Goal: Register for event/course

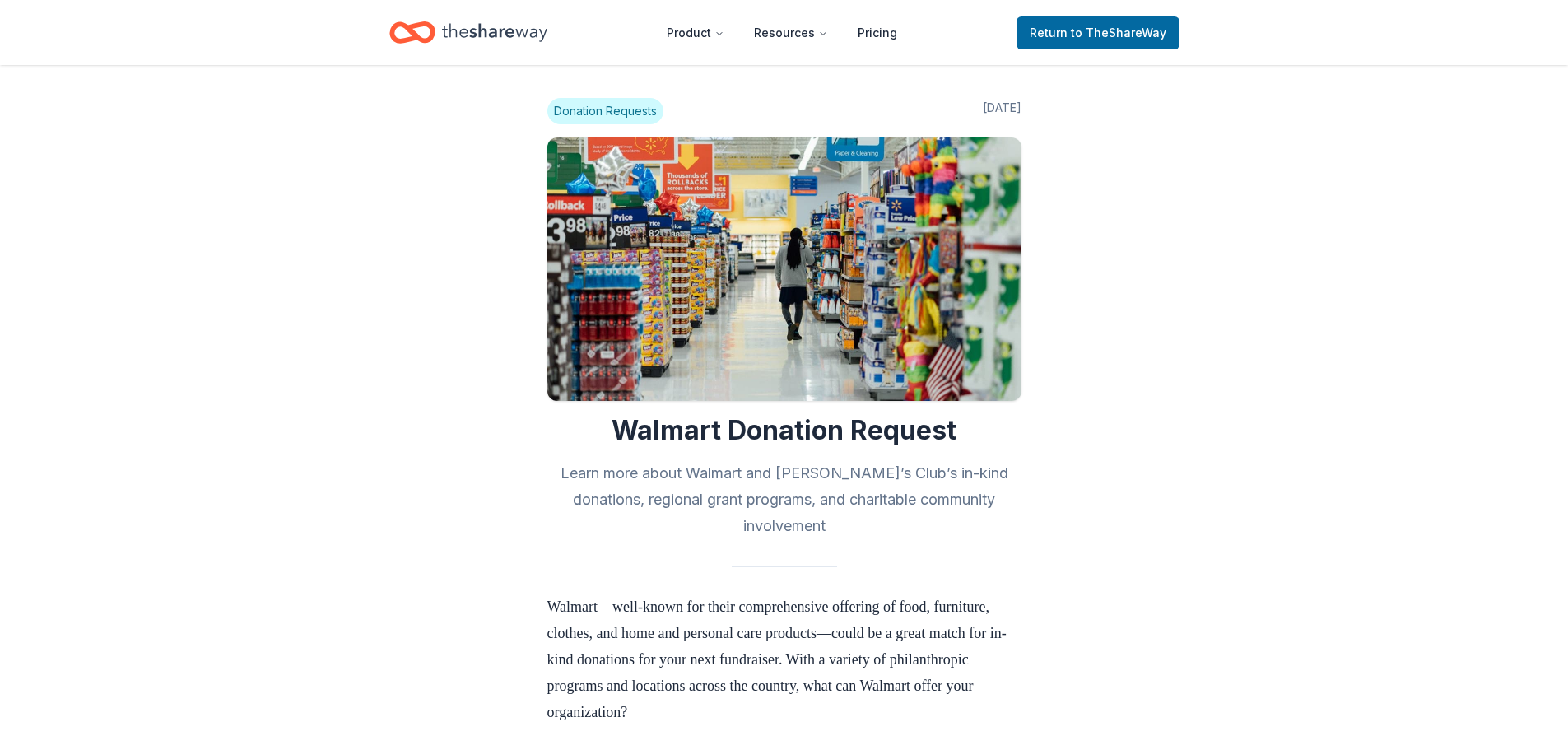
scroll to position [494, 0]
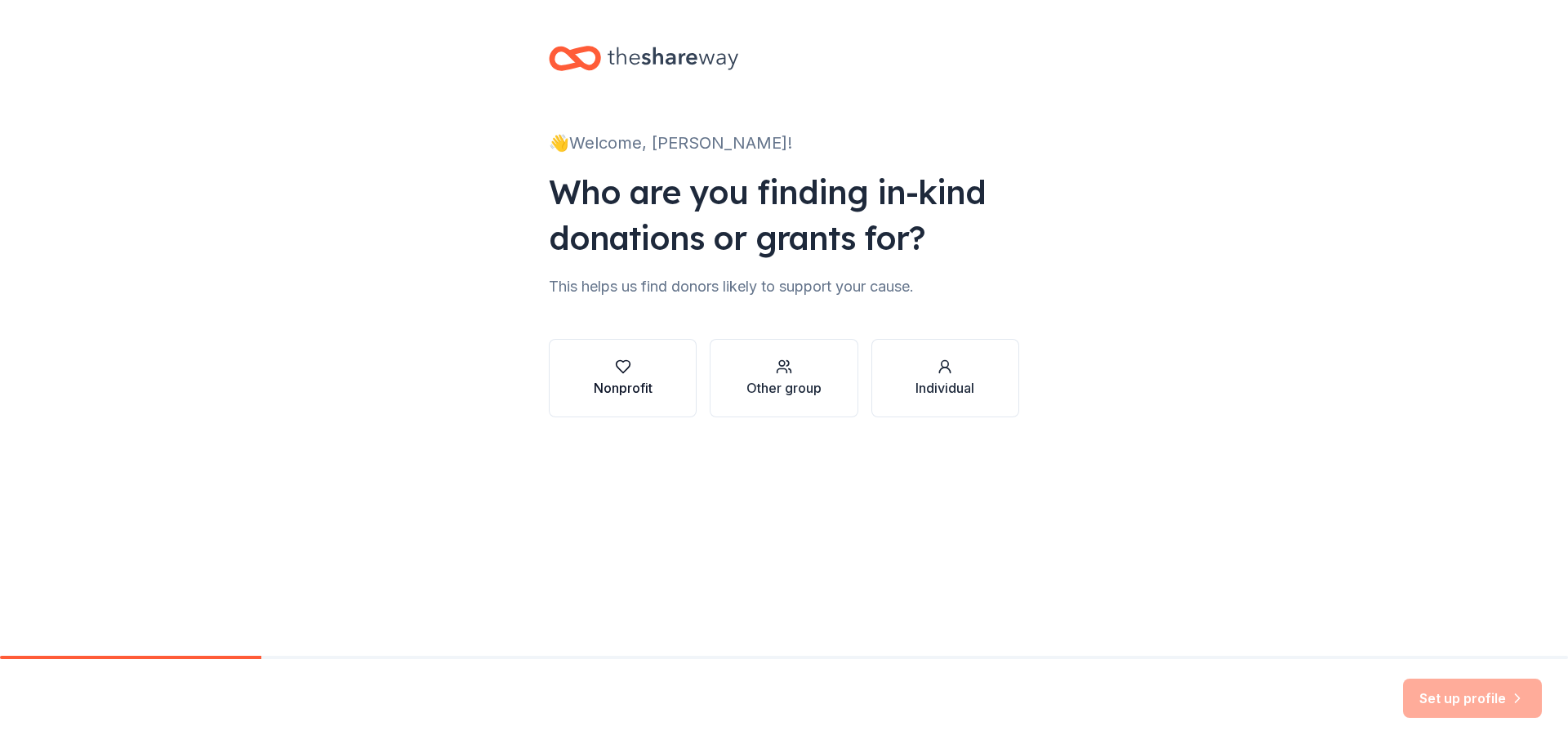
click at [628, 395] on div "Nonprofit" at bounding box center [623, 387] width 59 height 19
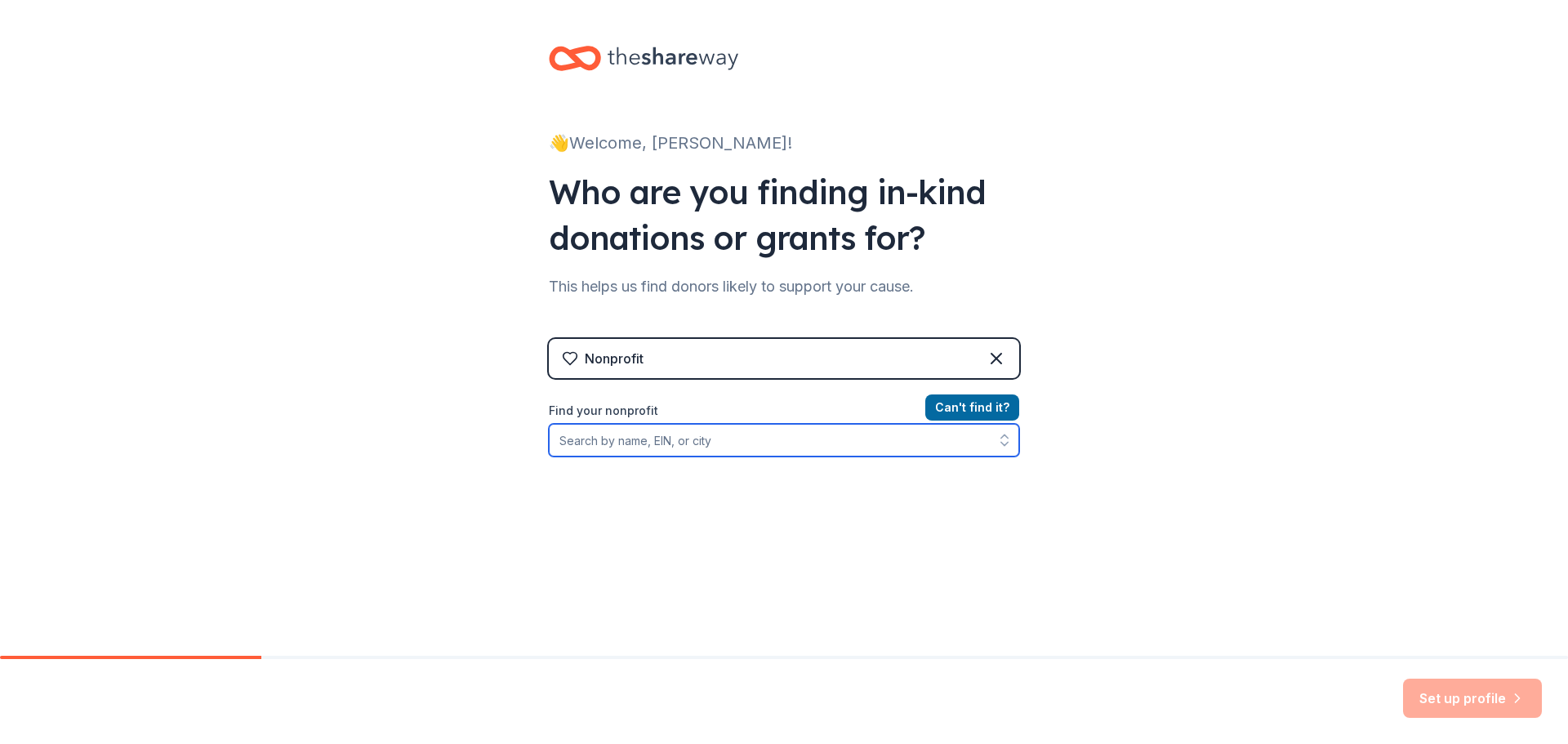
click at [630, 445] on input "Find your nonprofit" at bounding box center [783, 441] width 470 height 33
click at [710, 440] on input "Macarthur international spanish" at bounding box center [783, 441] width 470 height 33
click at [759, 449] on input "Macarthur international Spanish" at bounding box center [783, 441] width 470 height 33
click at [1001, 437] on icon "button" at bounding box center [1004, 436] width 6 height 4
type input "Macarthur international Spanish academy"
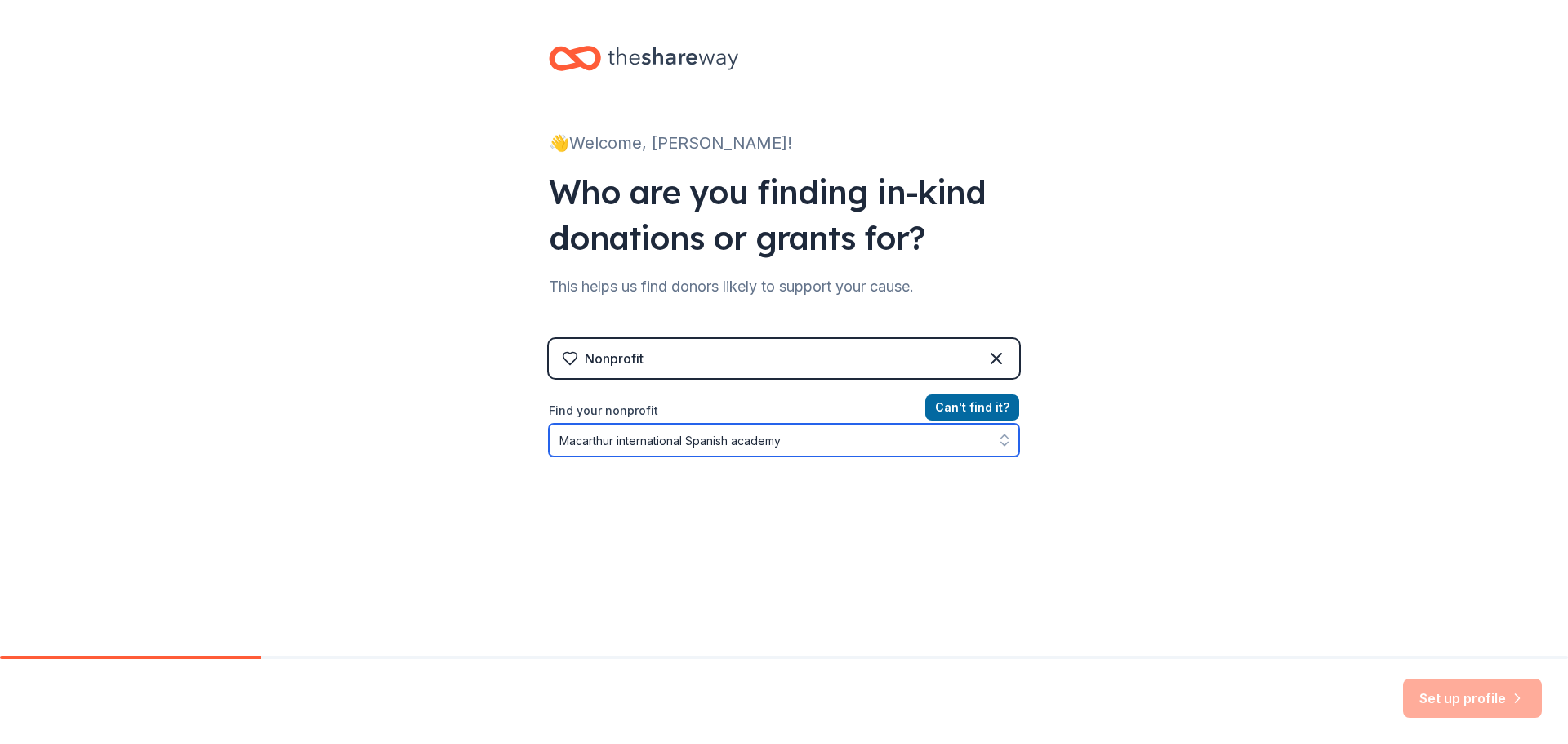
click at [998, 446] on icon "button" at bounding box center [1005, 441] width 17 height 17
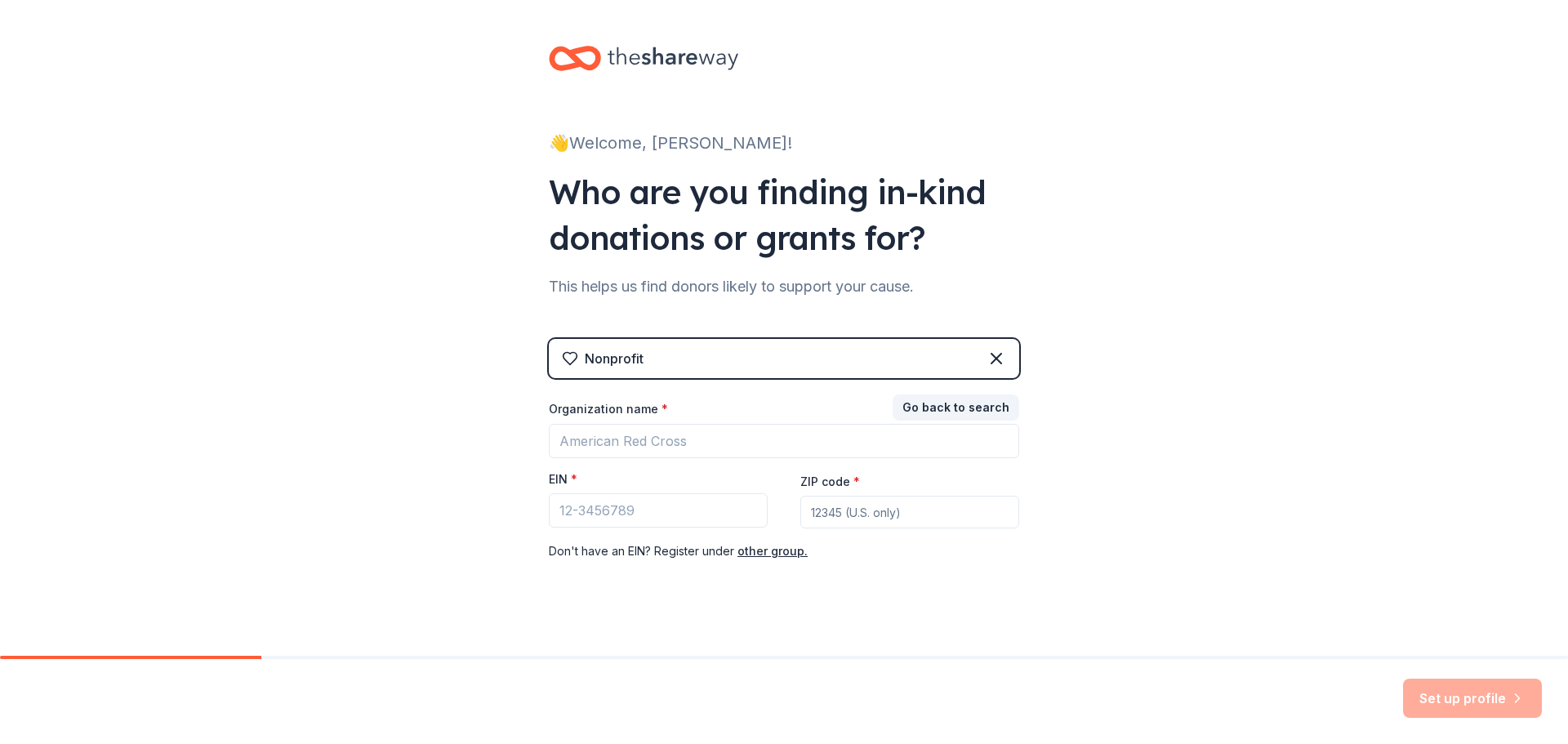
click at [768, 366] on div "Nonprofit" at bounding box center [783, 358] width 470 height 40
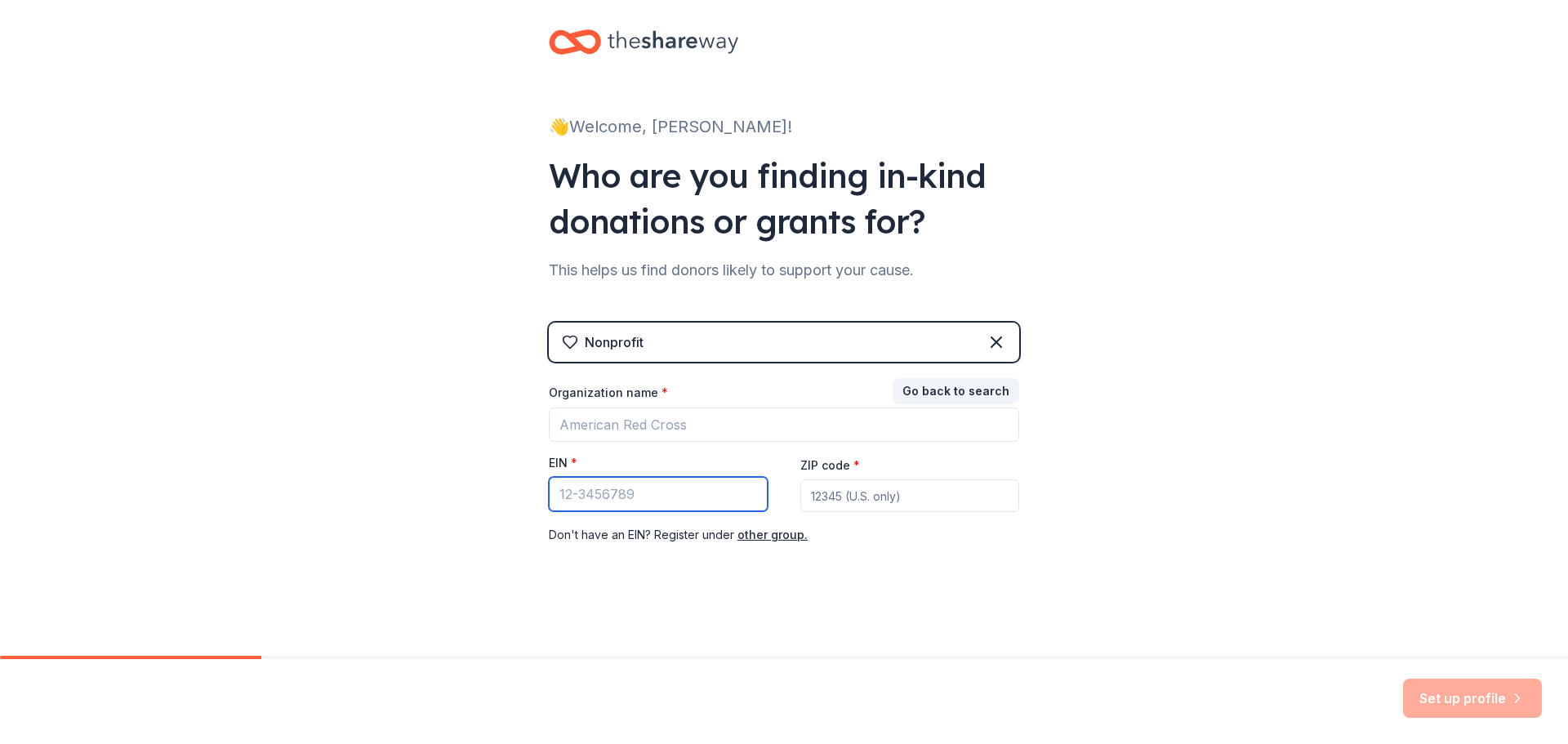
click at [611, 505] on input "EIN *" at bounding box center [658, 493] width 219 height 34
type input "[US_EMPLOYER_IDENTIFICATION_NUMBER]"
click at [876, 513] on div "Organization name * EIN * [US_EMPLOYER_IDENTIFICATION_NUMBER] ZIP code * Don ' …" at bounding box center [783, 464] width 470 height 160
click at [853, 494] on input "ZIP code *" at bounding box center [910, 496] width 219 height 33
type input "60169"
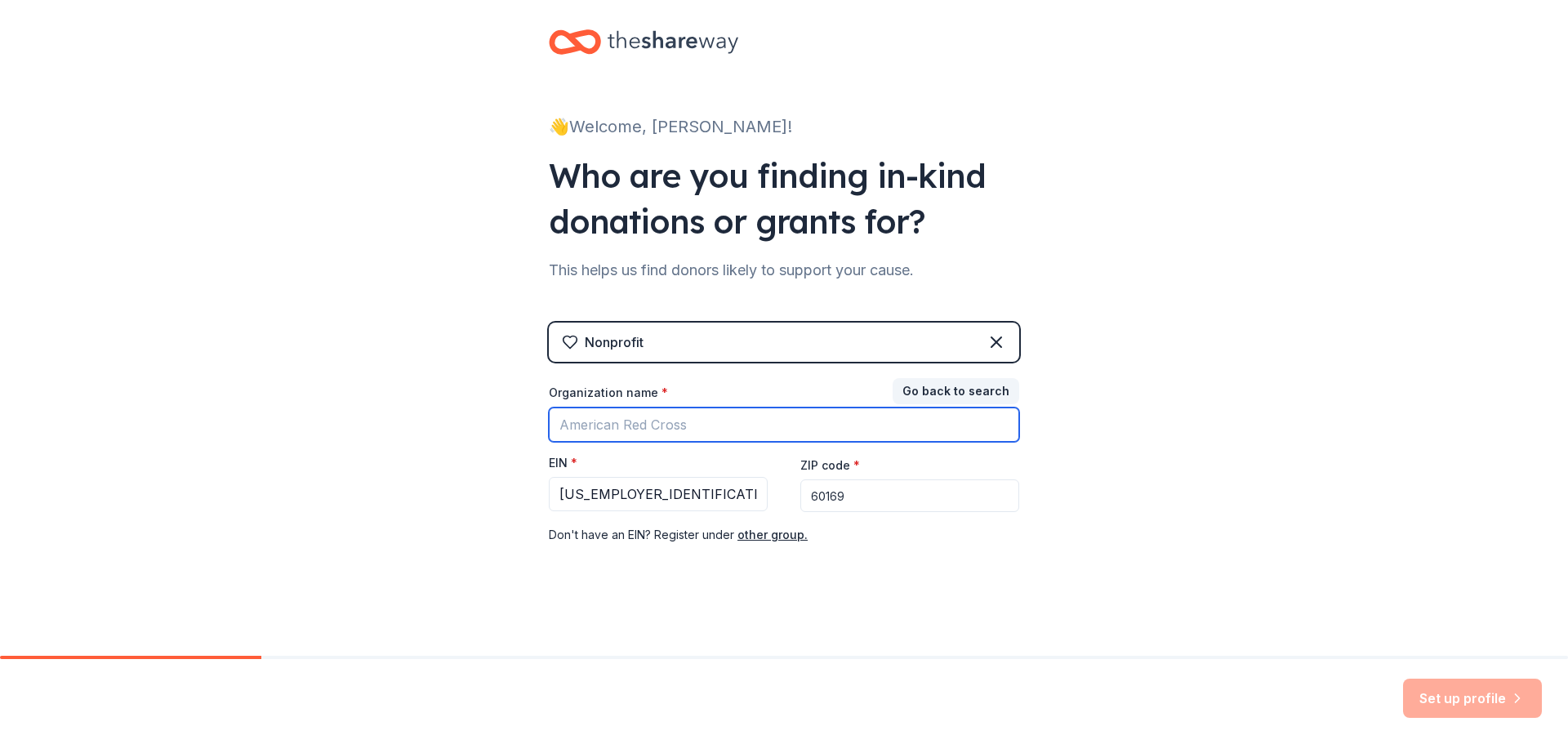
click at [616, 418] on input "Organization name *" at bounding box center [783, 424] width 470 height 34
type input "Macarthur International Spanish Academy PTA"
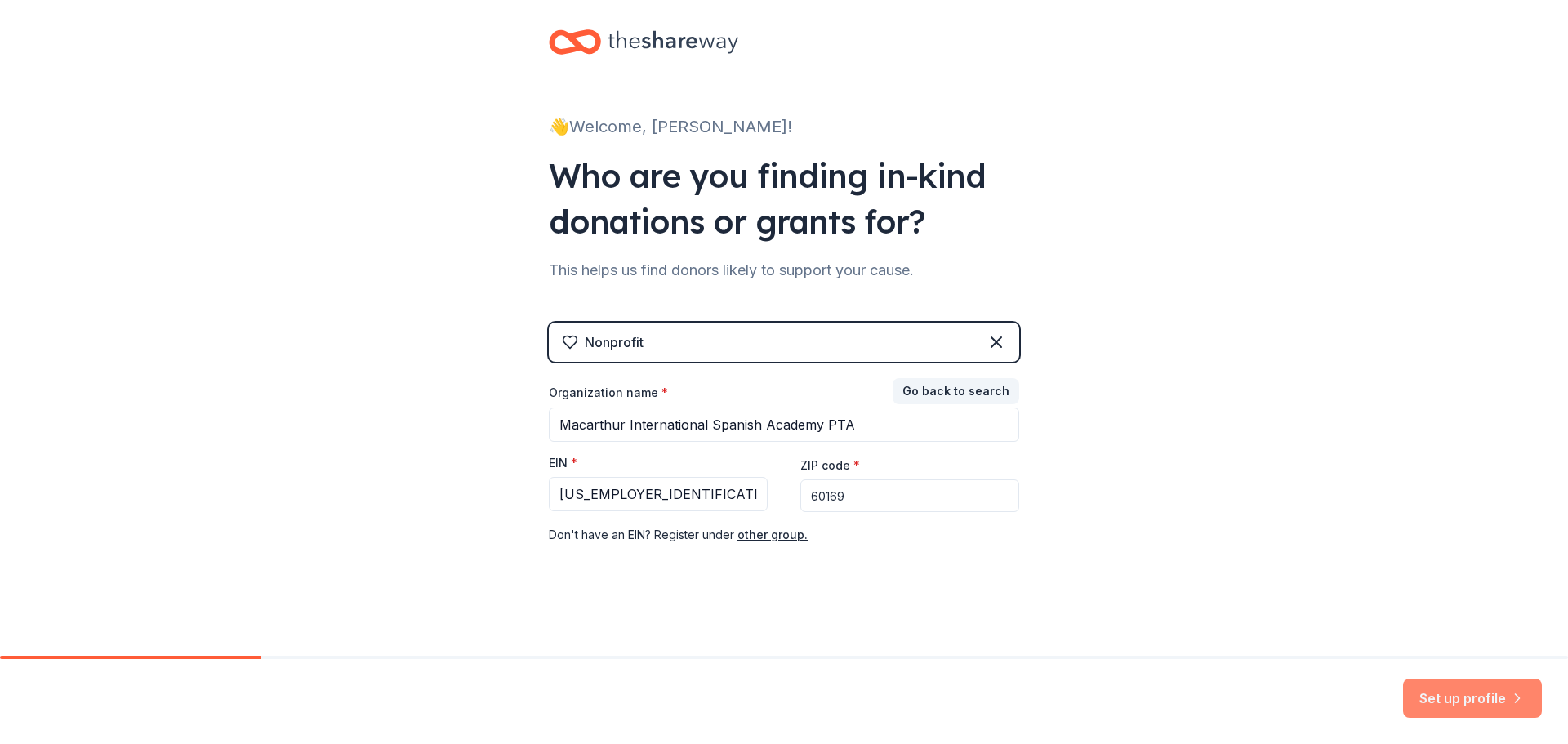
click at [1456, 695] on button "Set up profile" at bounding box center [1472, 698] width 139 height 40
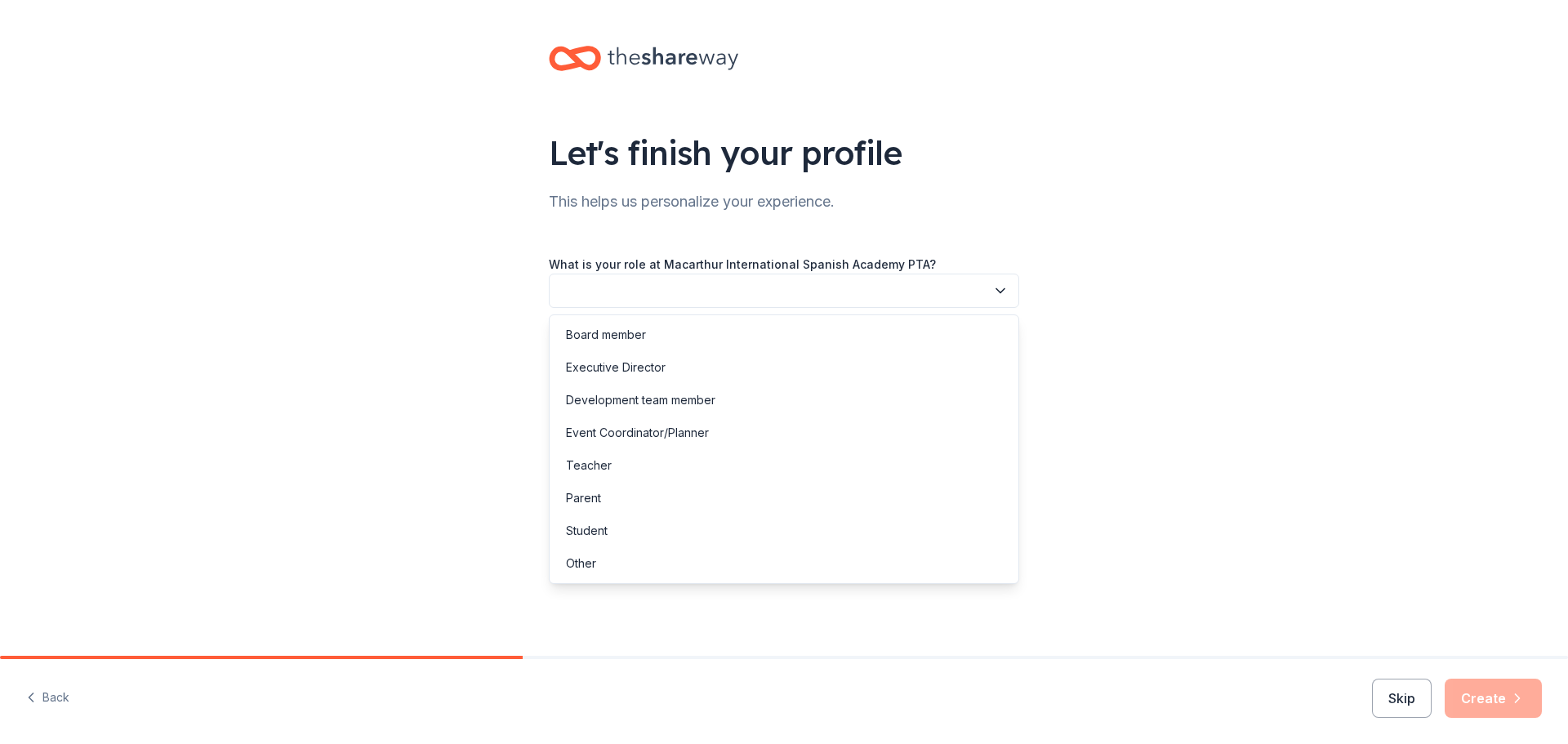
click at [635, 280] on button "button" at bounding box center [783, 290] width 470 height 34
click at [634, 332] on div "Board member" at bounding box center [605, 334] width 80 height 19
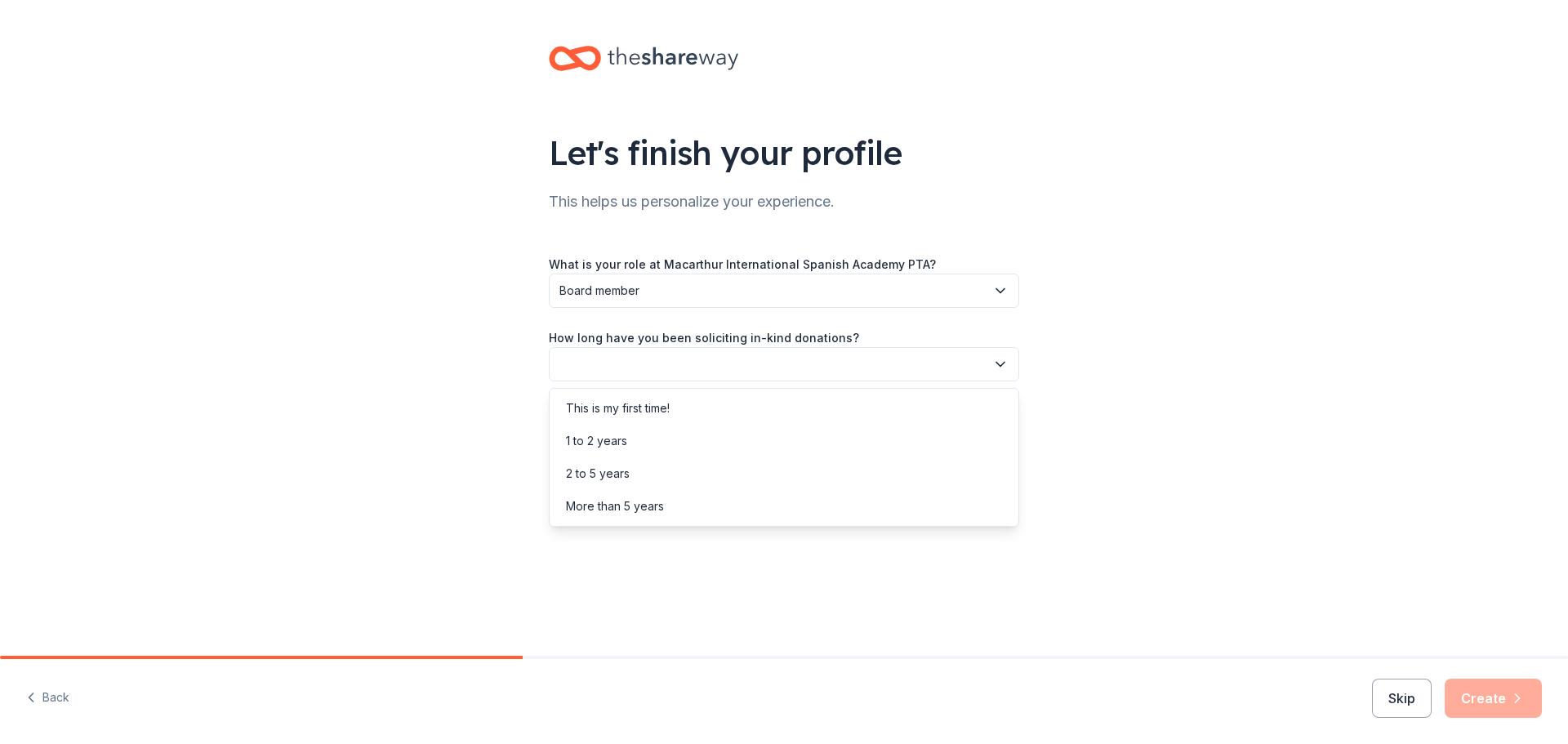
click at [846, 357] on button "button" at bounding box center [783, 363] width 470 height 34
click at [691, 399] on div "This is my first time!" at bounding box center [784, 408] width 462 height 33
click at [933, 448] on button "button" at bounding box center [783, 437] width 470 height 34
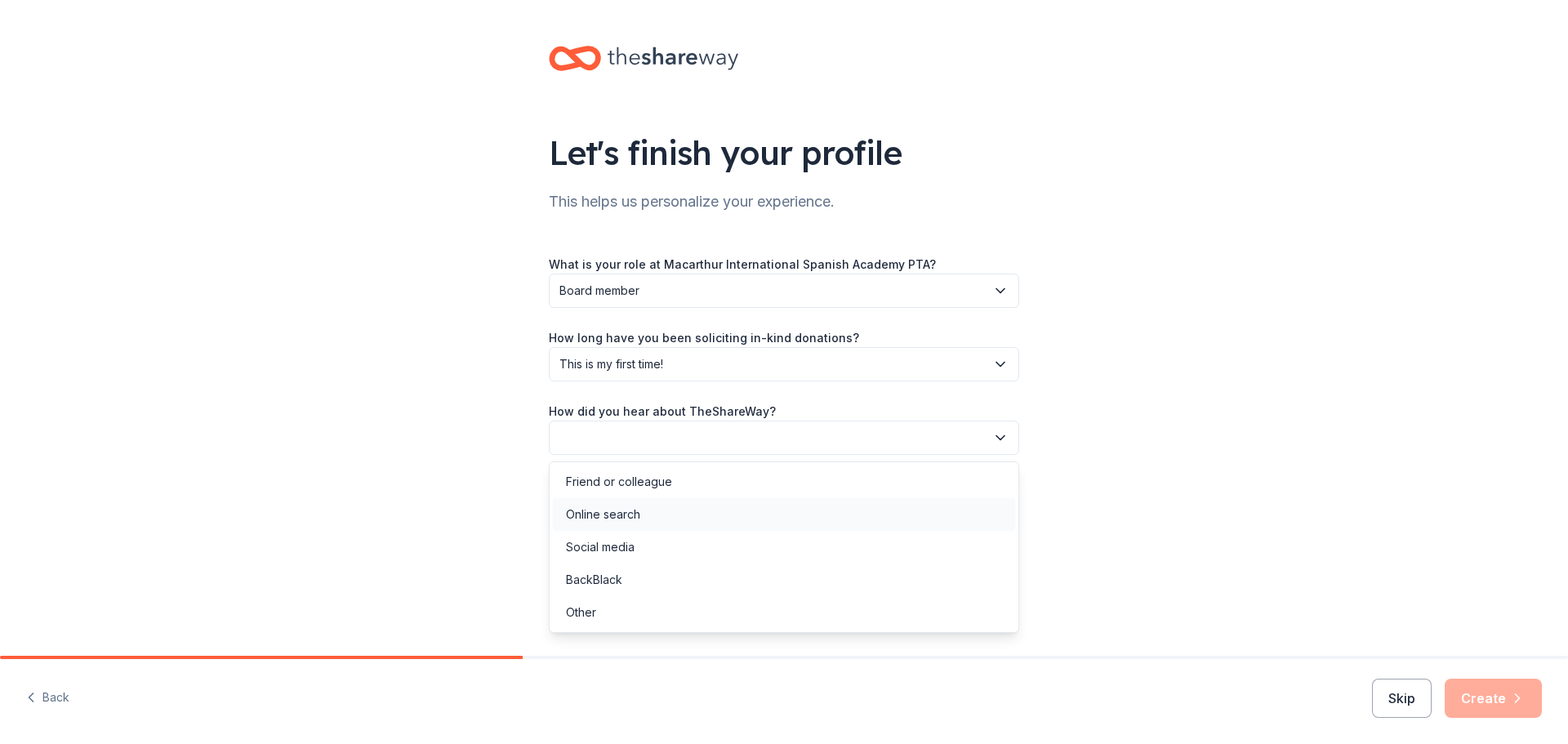
click at [618, 510] on div "Online search" at bounding box center [603, 514] width 75 height 19
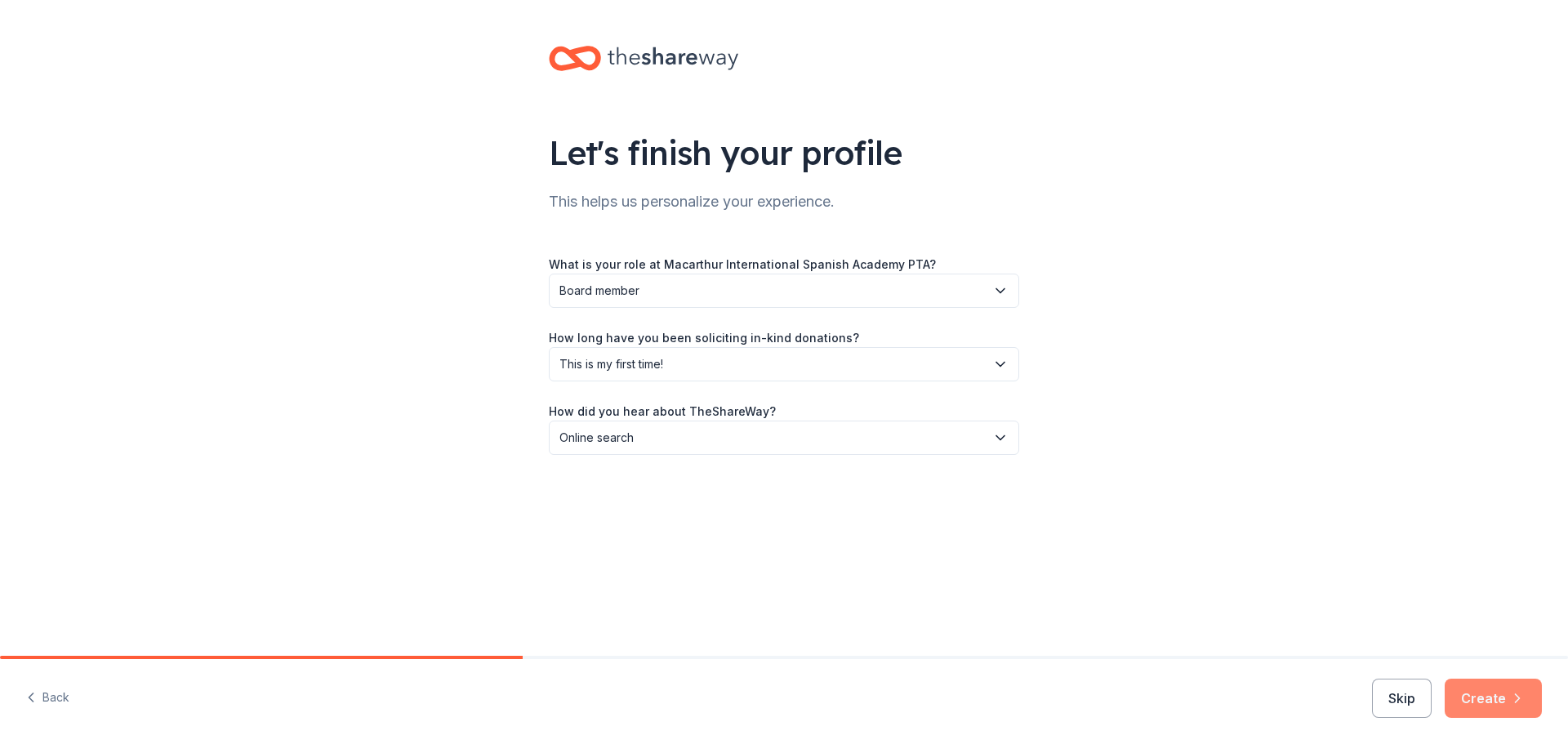
click at [1502, 715] on button "Create" at bounding box center [1493, 698] width 98 height 40
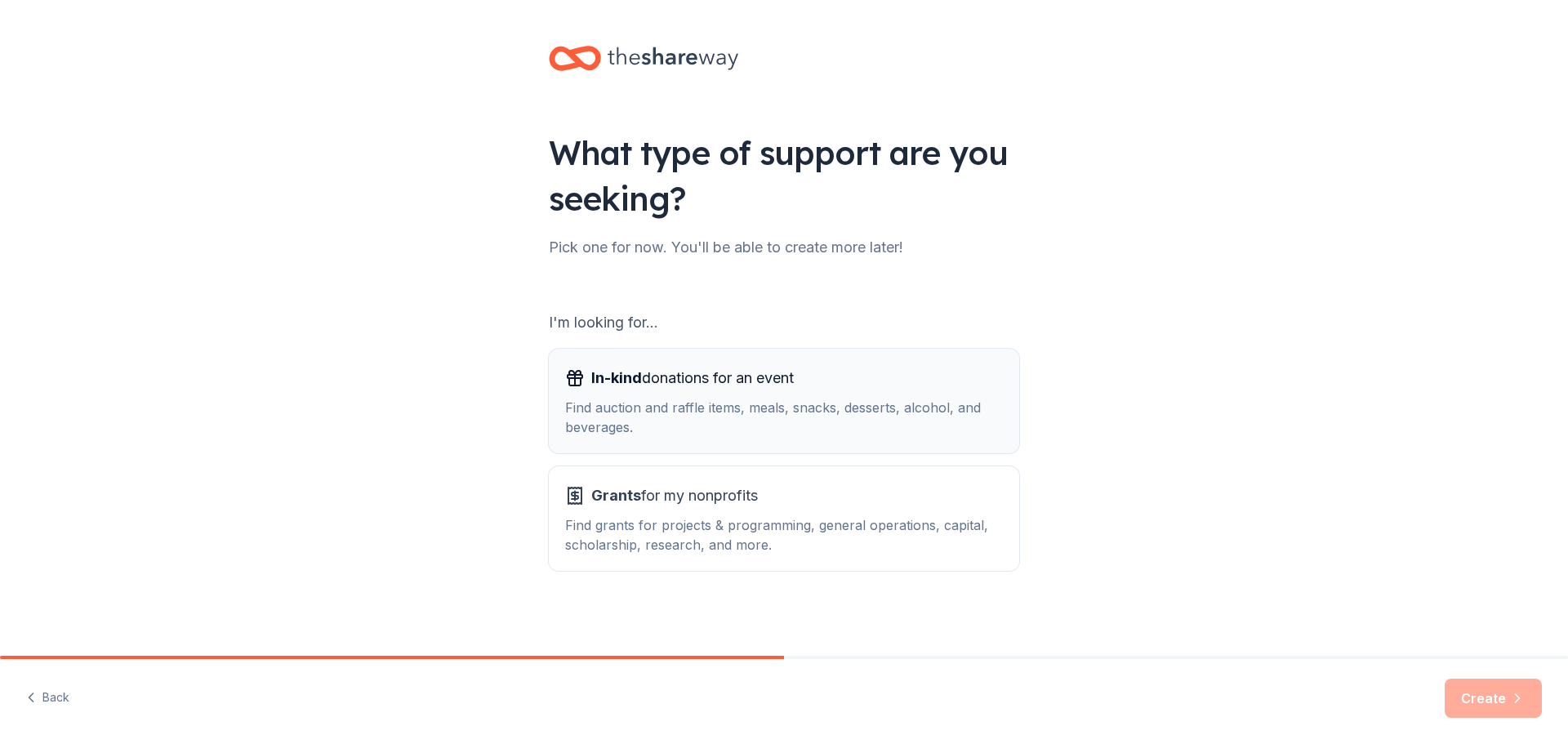
click at [622, 420] on div "Find auction and raffle items, meals, snacks, desserts, alcohol, and beverages." at bounding box center [784, 417] width 438 height 40
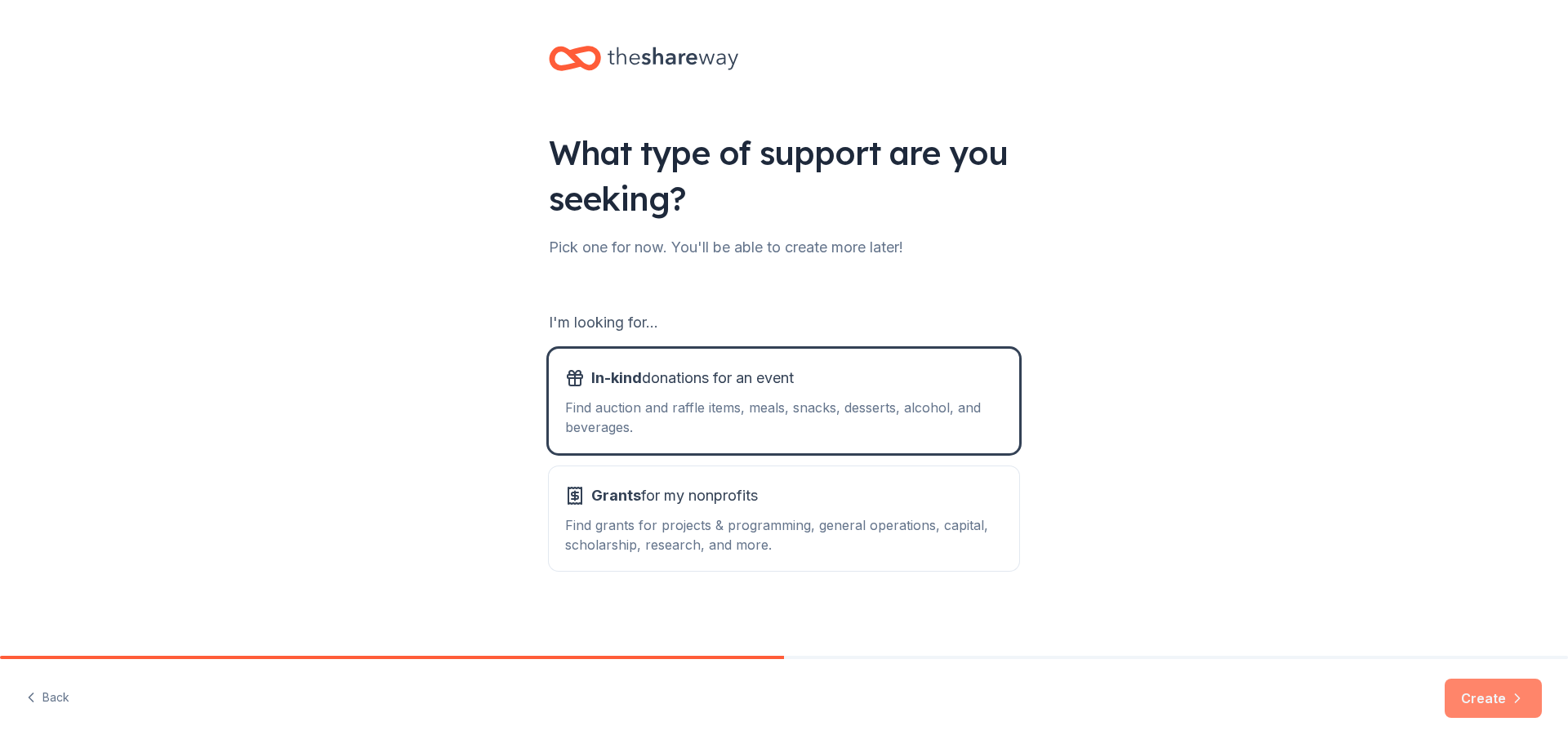
click at [1487, 696] on button "Create" at bounding box center [1493, 698] width 98 height 40
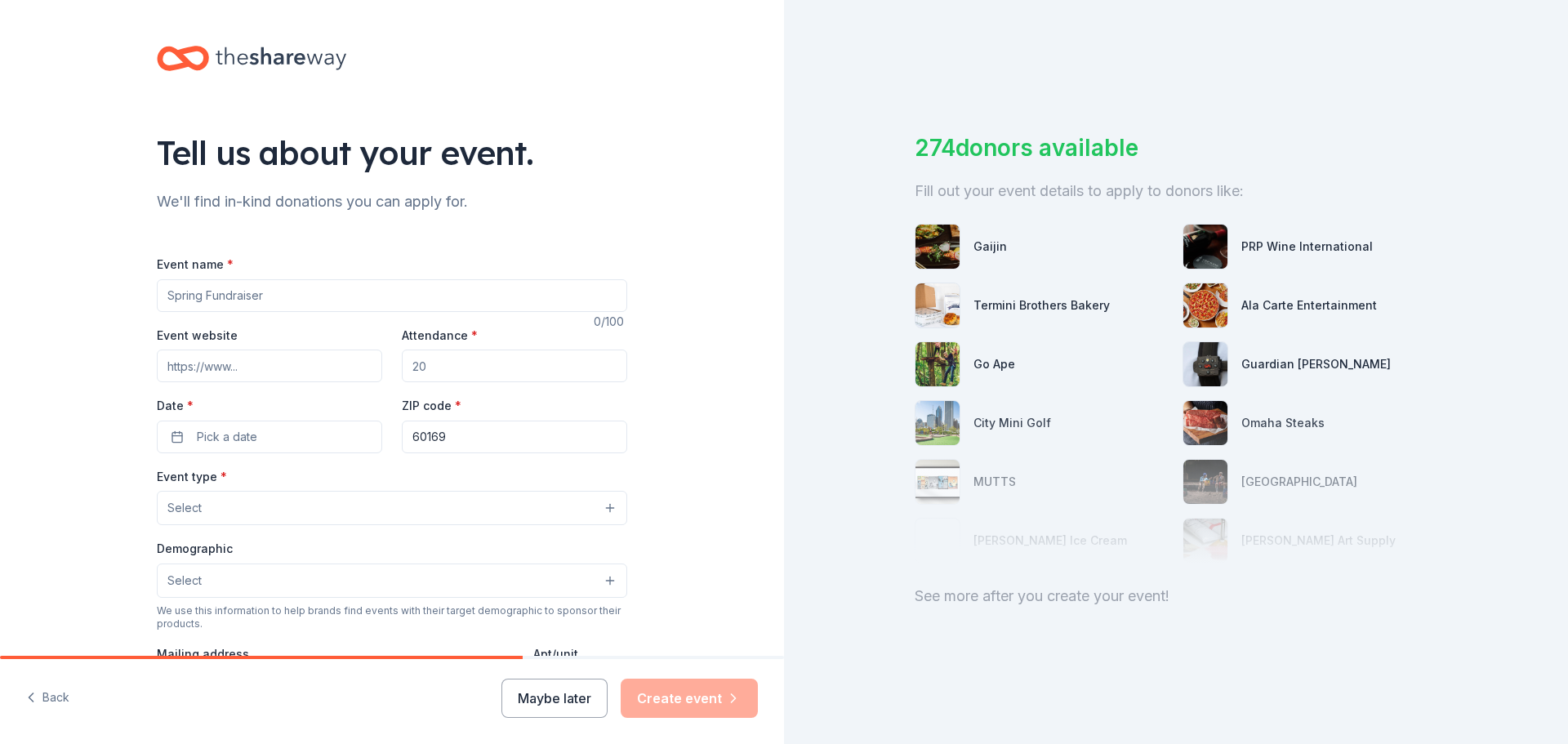
click at [179, 287] on input "Event name *" at bounding box center [391, 296] width 470 height 33
type input "Trunk or Treat"
click at [221, 363] on input "Event website" at bounding box center [269, 366] width 225 height 33
click at [419, 374] on input "Attendance *" at bounding box center [514, 366] width 225 height 33
type input "300"
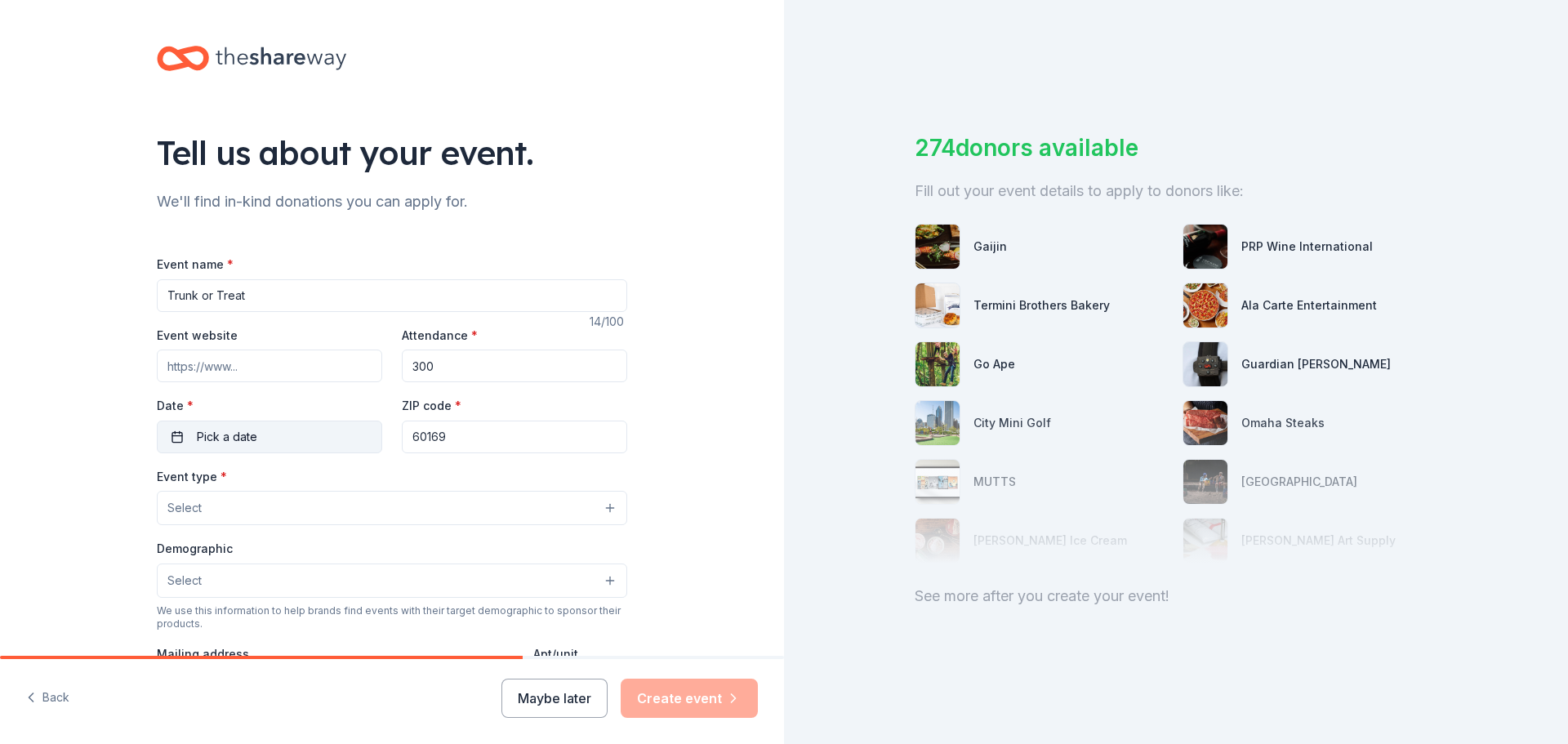
click at [201, 444] on span "Pick a date" at bounding box center [227, 436] width 61 height 19
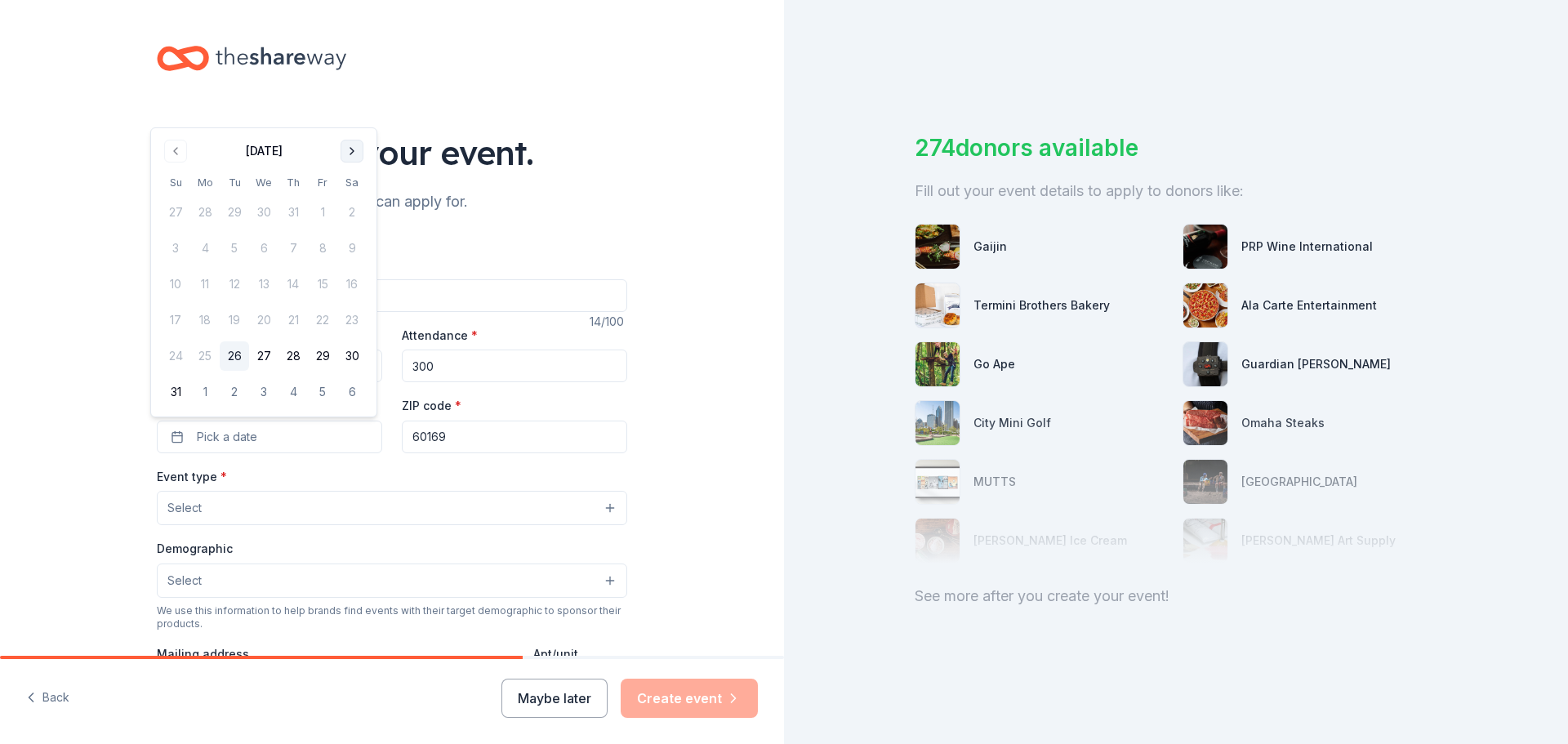
click at [345, 149] on button "Go to next month" at bounding box center [352, 151] width 23 height 23
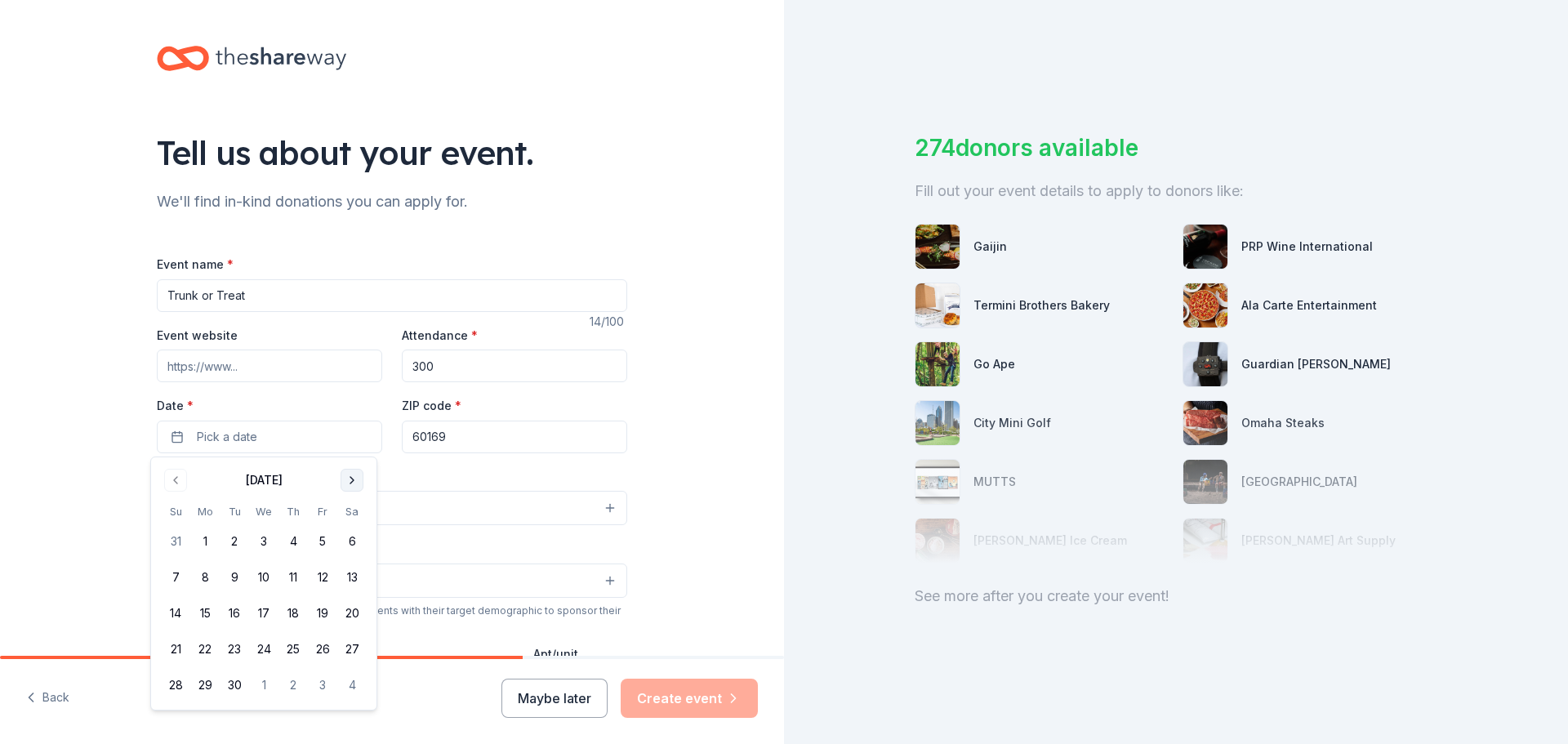
click at [349, 480] on button "Go to next month" at bounding box center [352, 479] width 23 height 23
click at [319, 646] on button "24" at bounding box center [323, 649] width 29 height 29
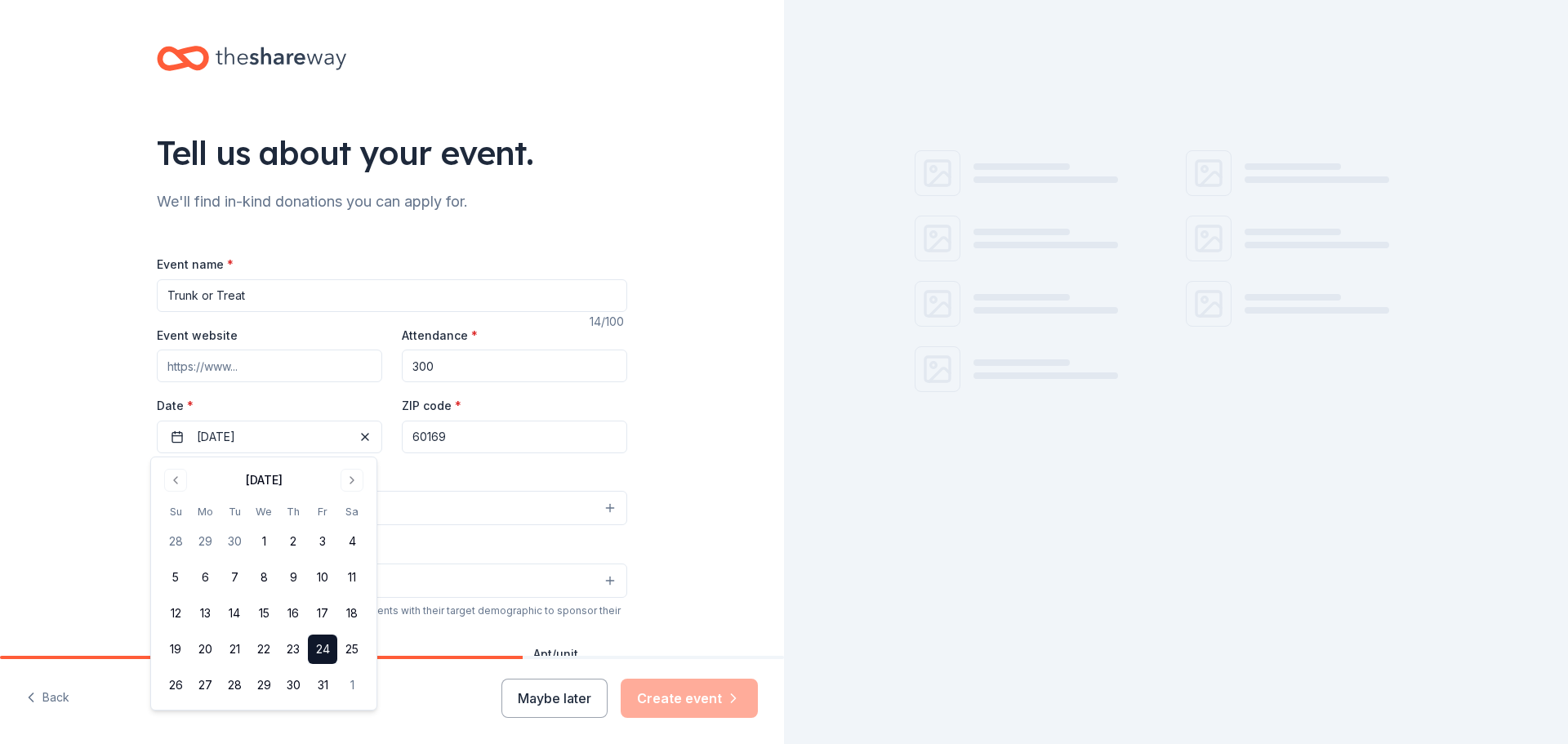
click at [438, 442] on input "60169" at bounding box center [514, 437] width 225 height 33
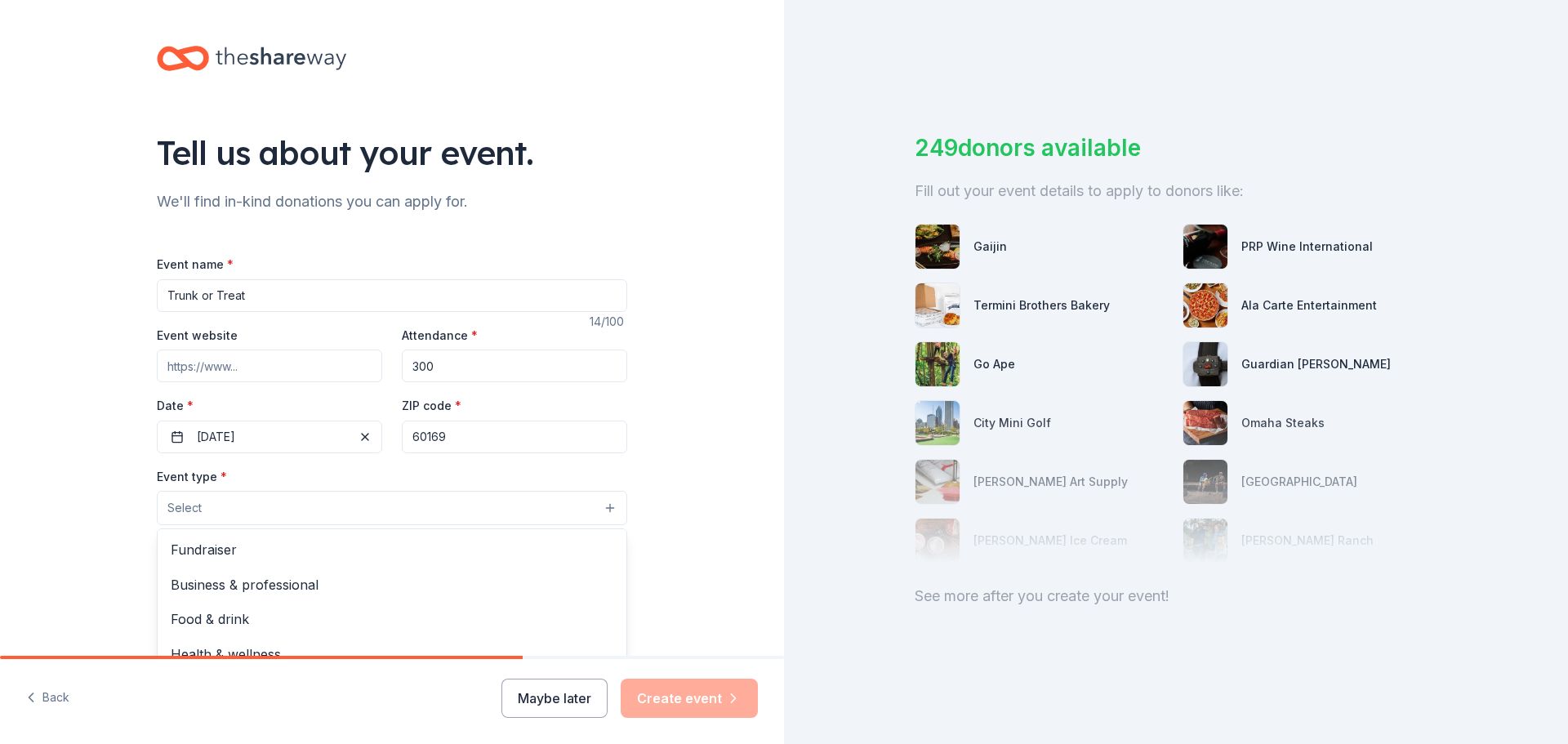
click at [214, 512] on button "Select" at bounding box center [391, 507] width 470 height 34
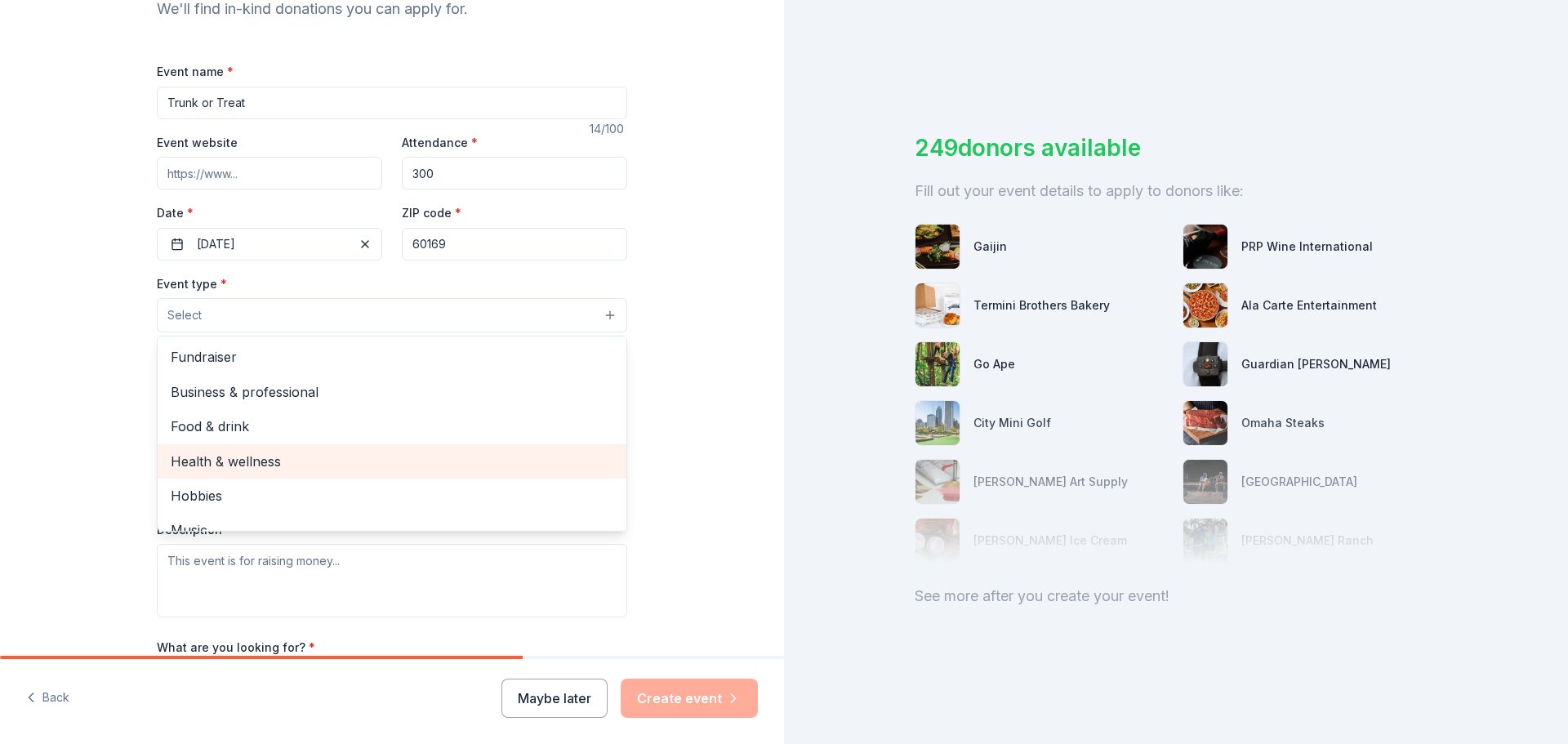
scroll to position [164, 0]
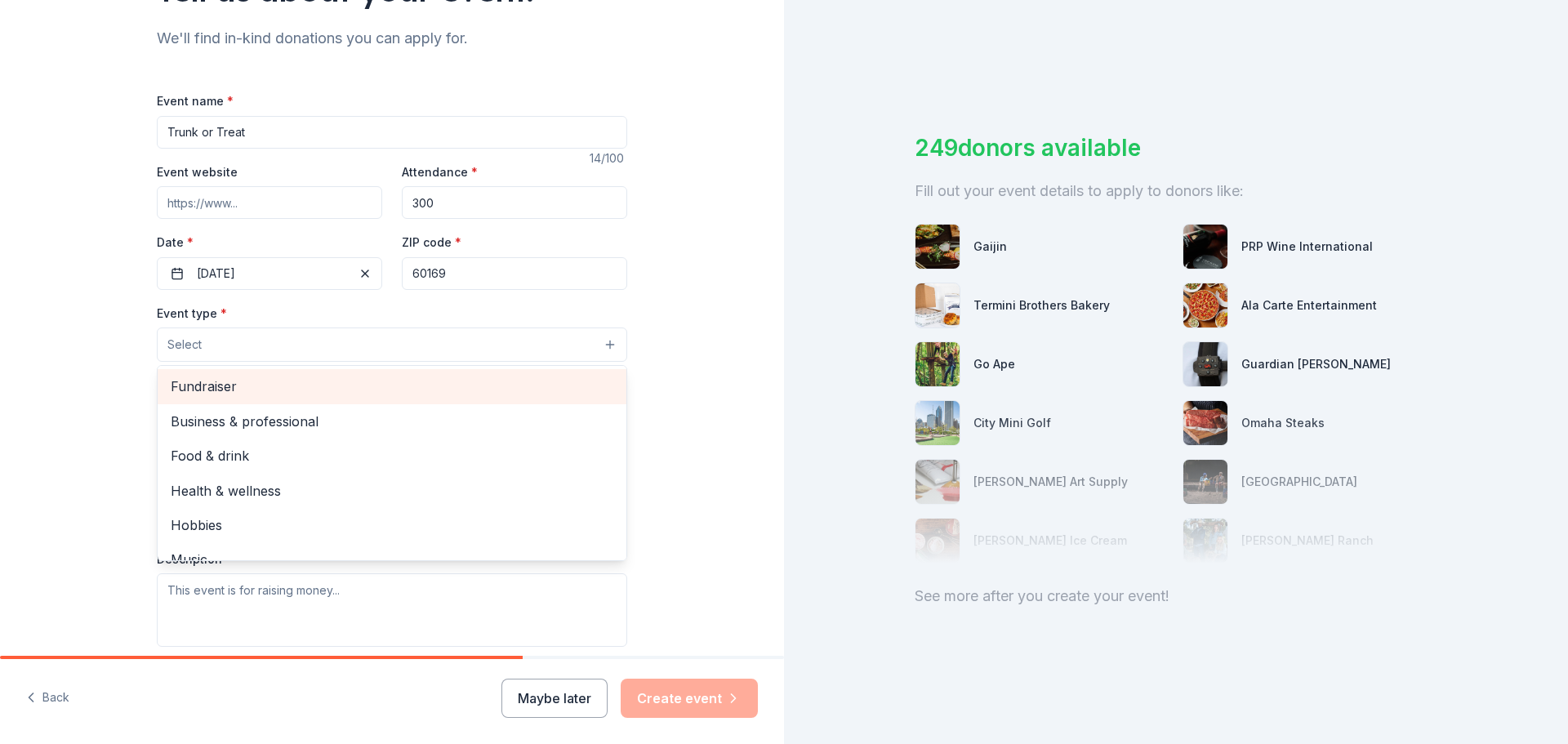
click at [208, 395] on span "Fundraiser" at bounding box center [391, 385] width 443 height 21
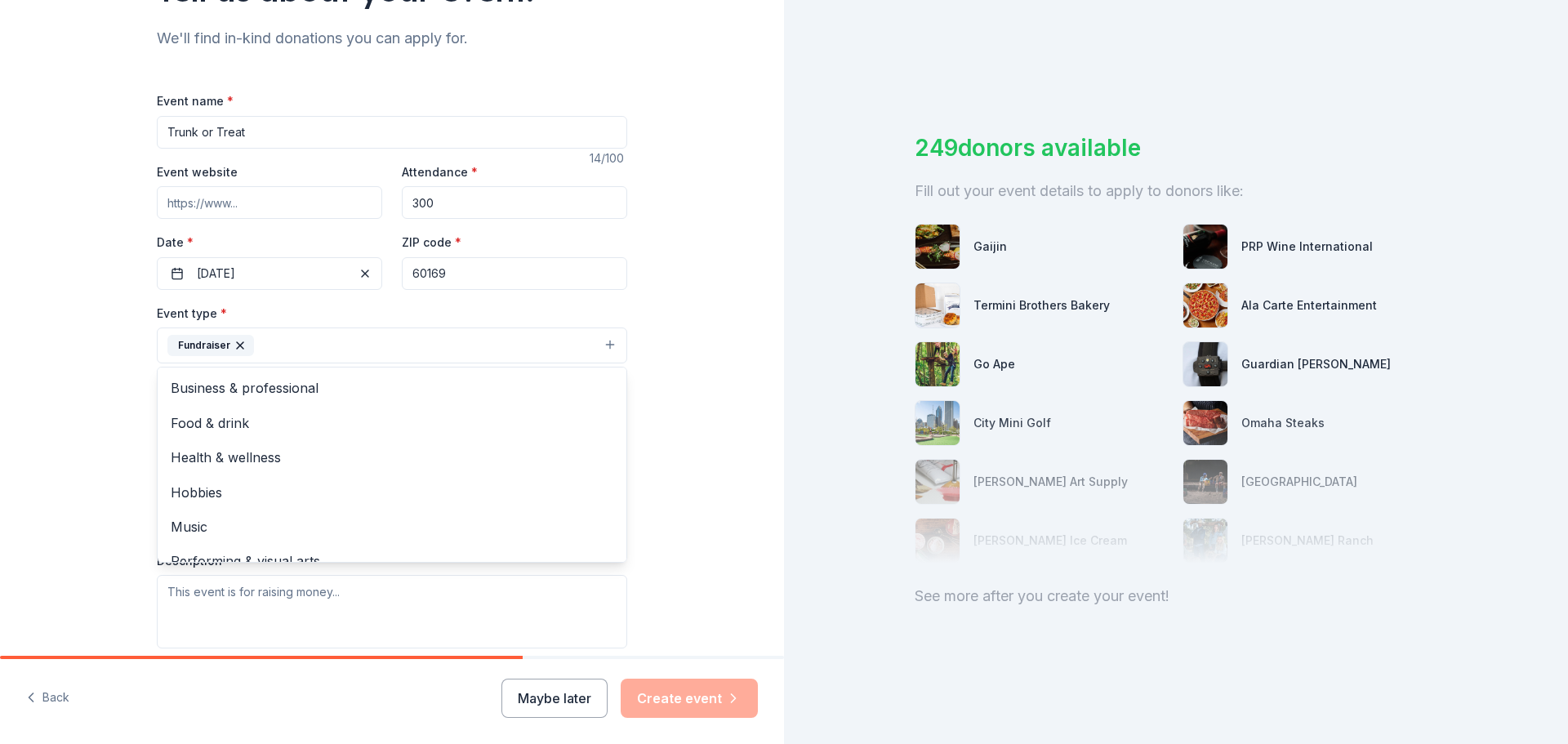
click at [59, 361] on div "Tell us about your event. We'll find in-kind donations you can apply for. Event…" at bounding box center [392, 380] width 784 height 1088
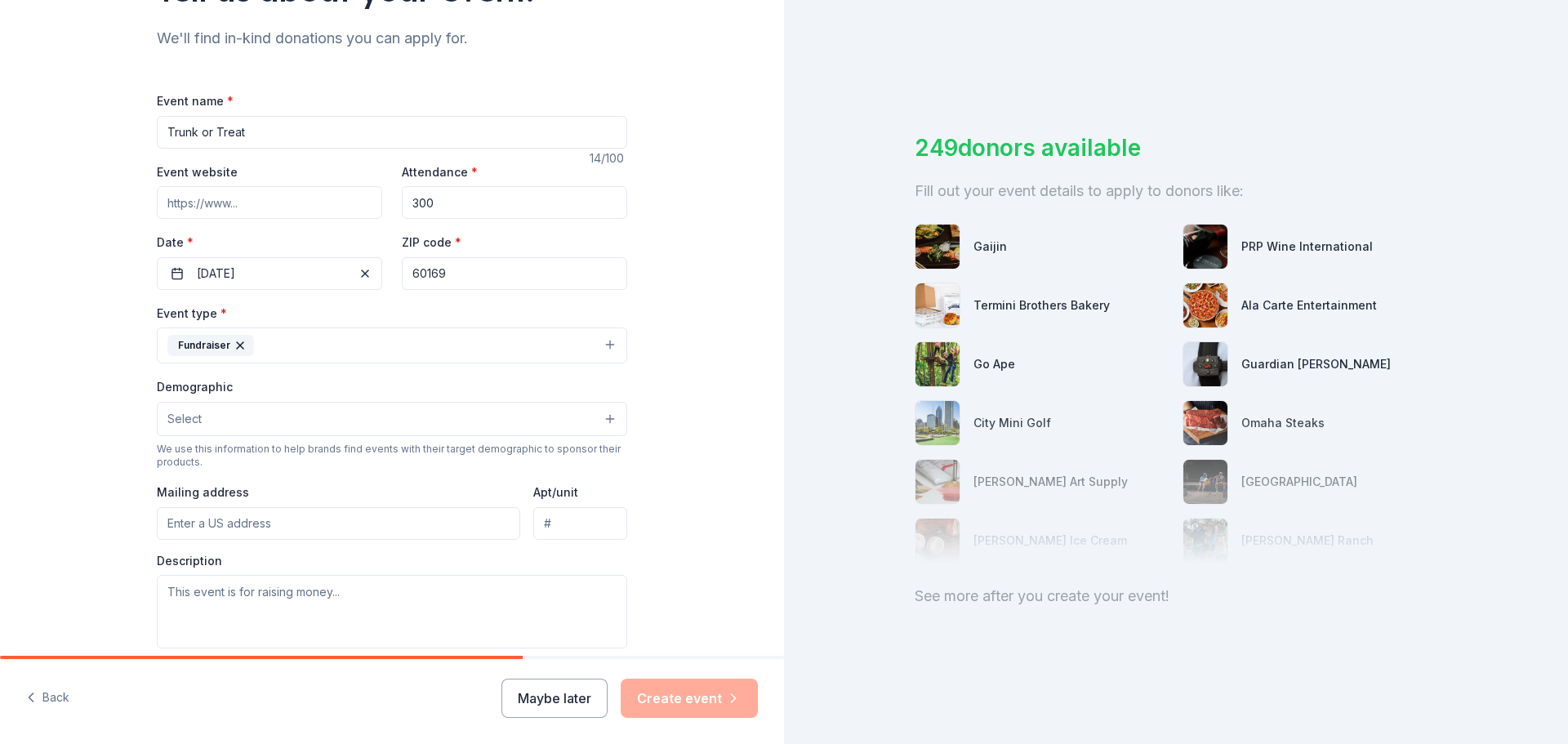
click at [476, 424] on button "Select" at bounding box center [391, 418] width 470 height 34
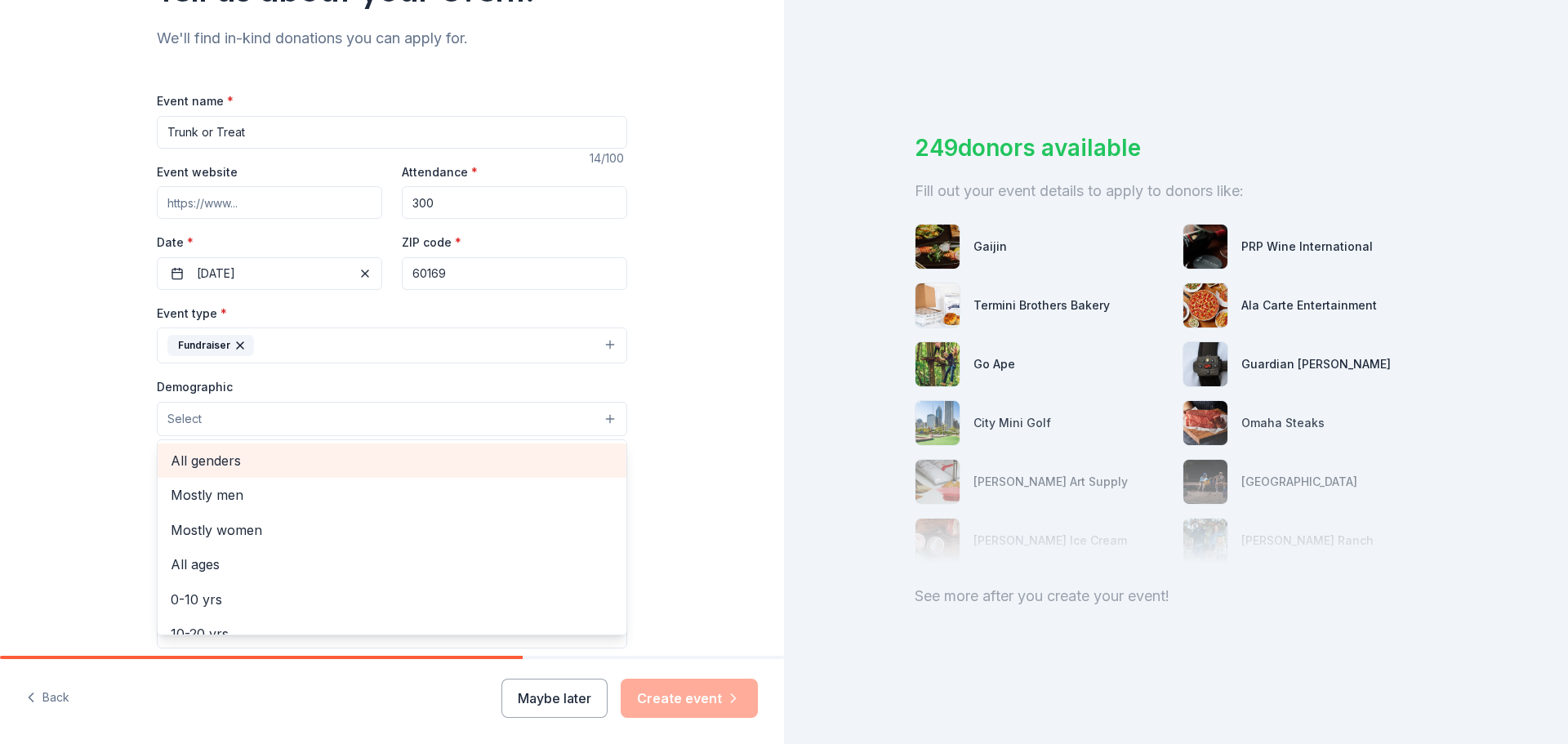
click at [228, 469] on span "All genders" at bounding box center [391, 460] width 443 height 21
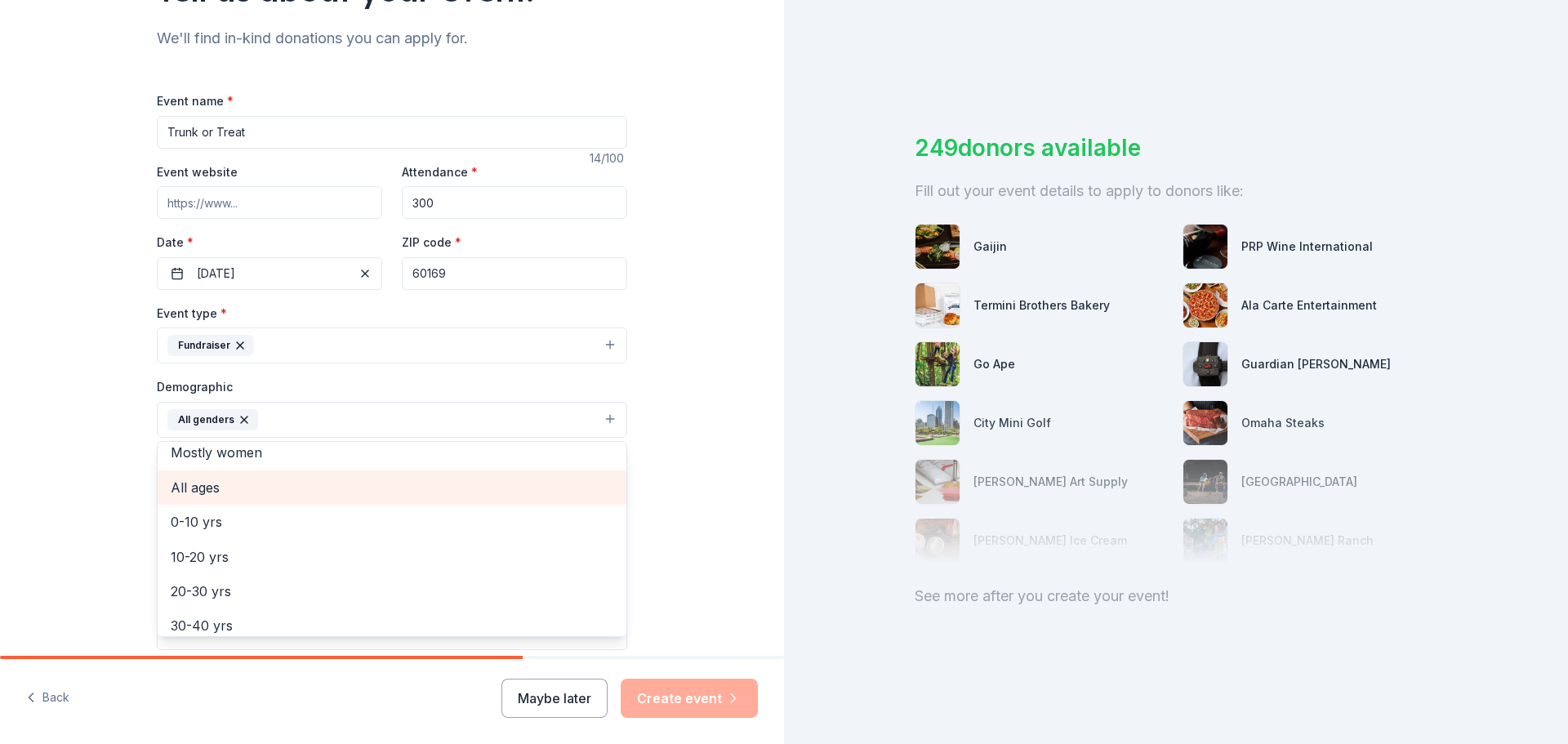
scroll to position [82, 0]
click at [193, 494] on span "0-10 yrs" at bounding box center [391, 484] width 443 height 21
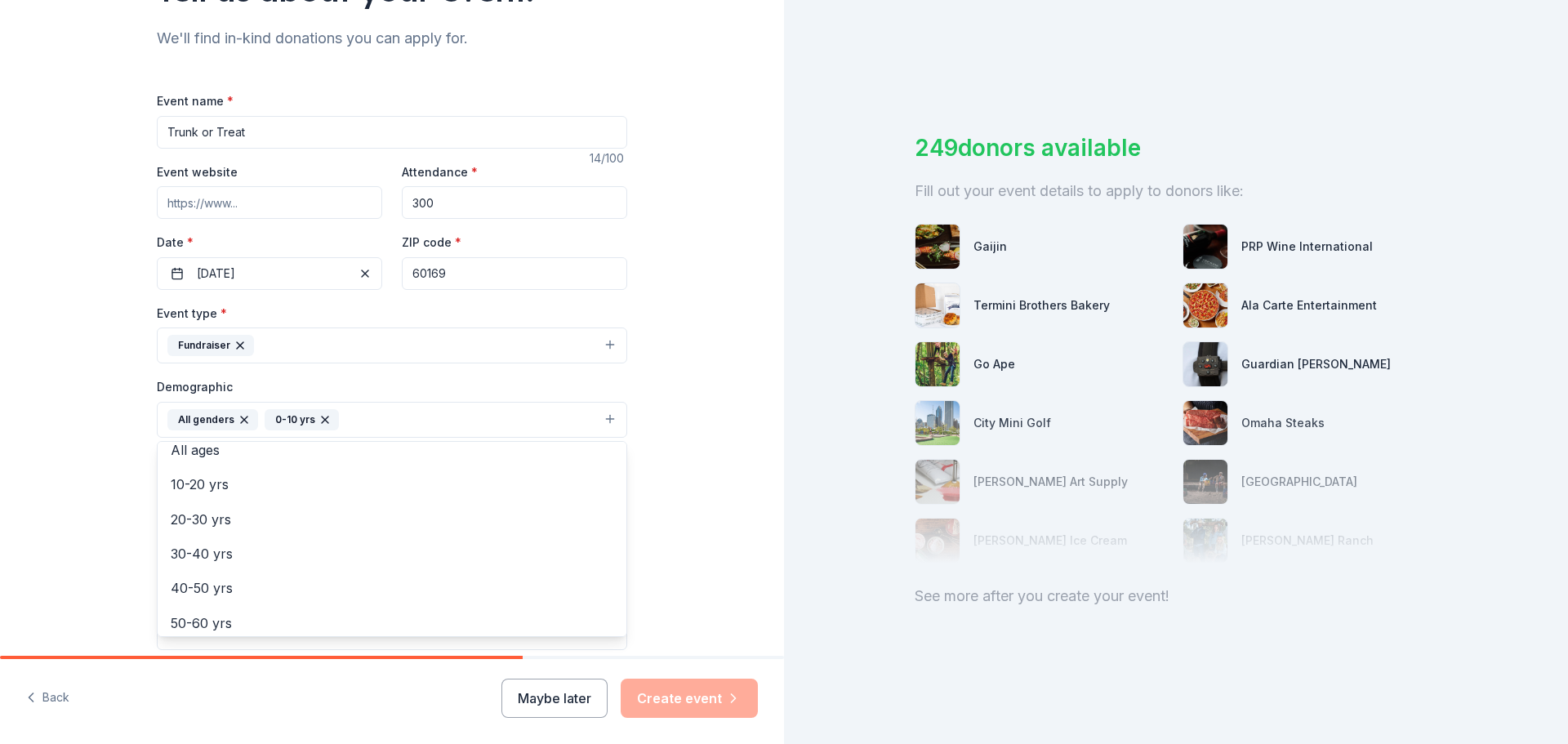
click at [131, 459] on div "Tell us about your event. We'll find in-kind donations you can apply for. Event…" at bounding box center [392, 381] width 523 height 1090
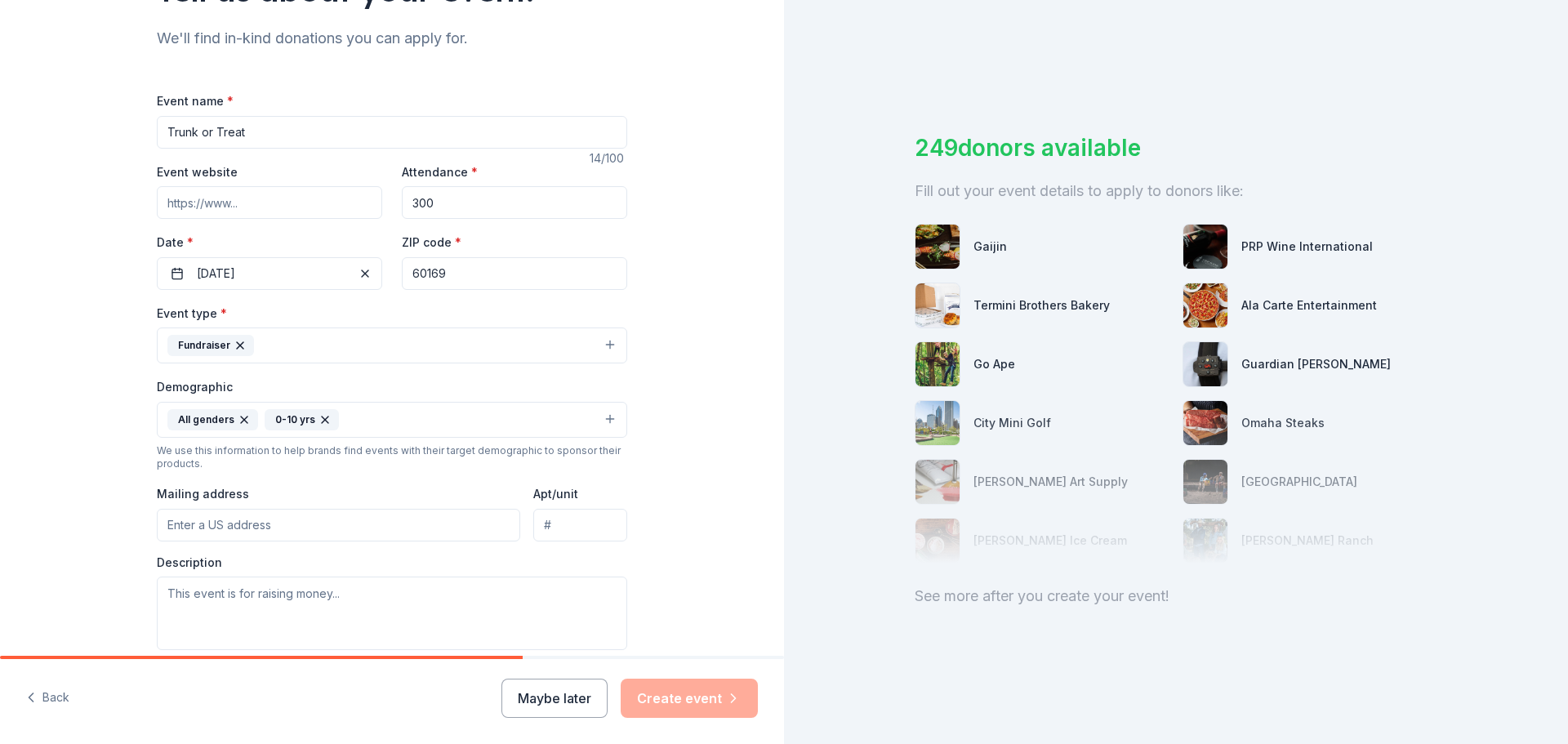
click at [287, 521] on input "Mailing address" at bounding box center [338, 525] width 363 height 33
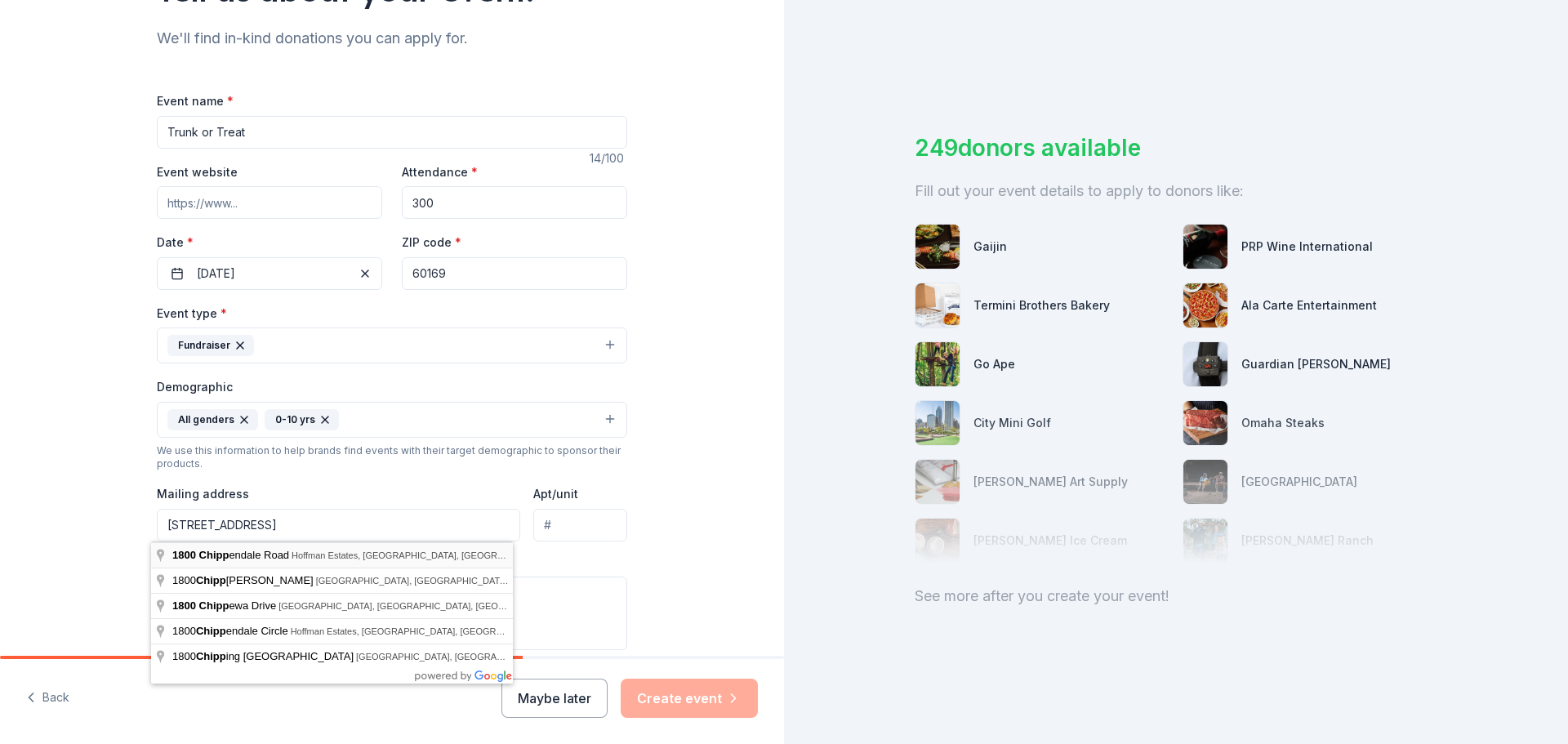
type input "[STREET_ADDRESS]"
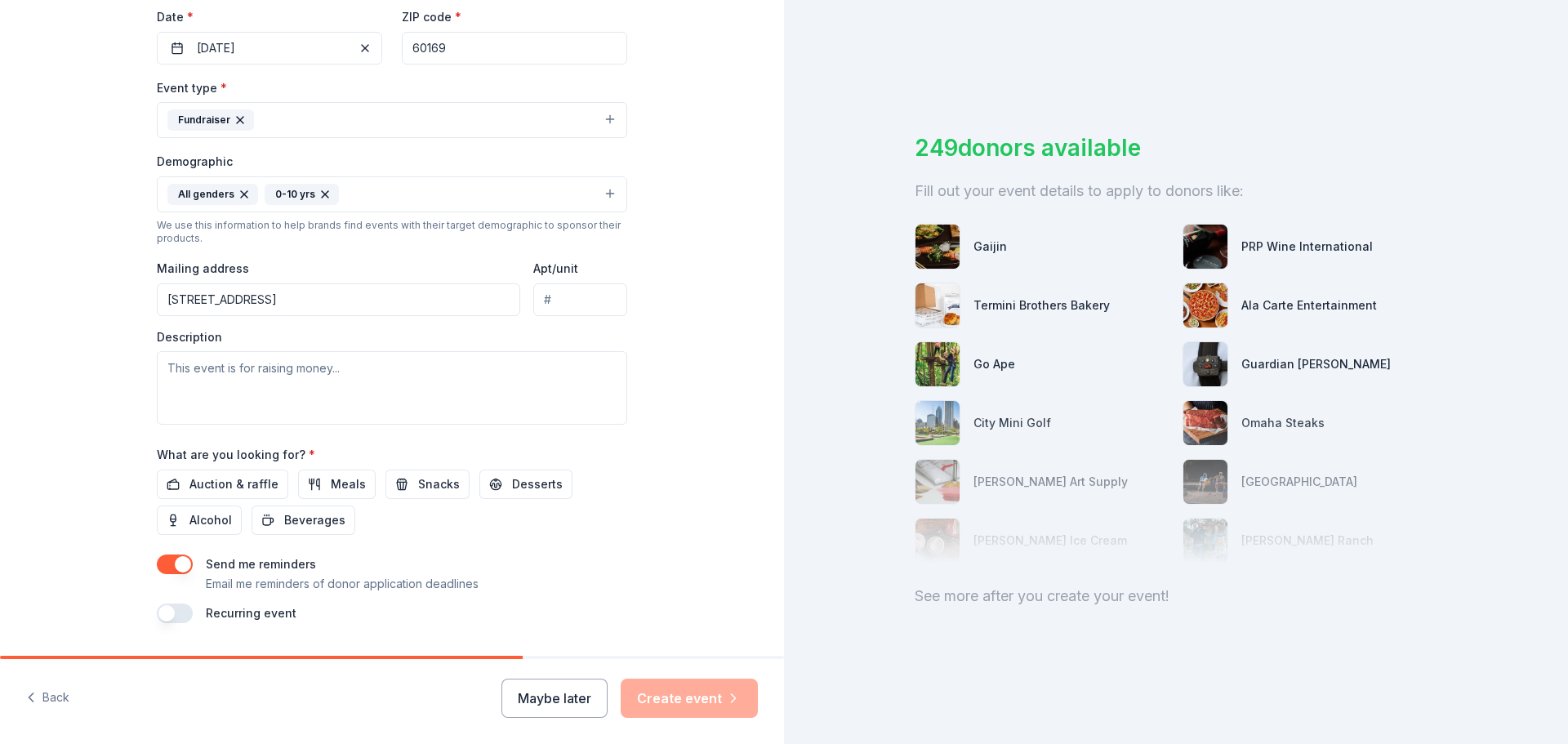
scroll to position [408, 0]
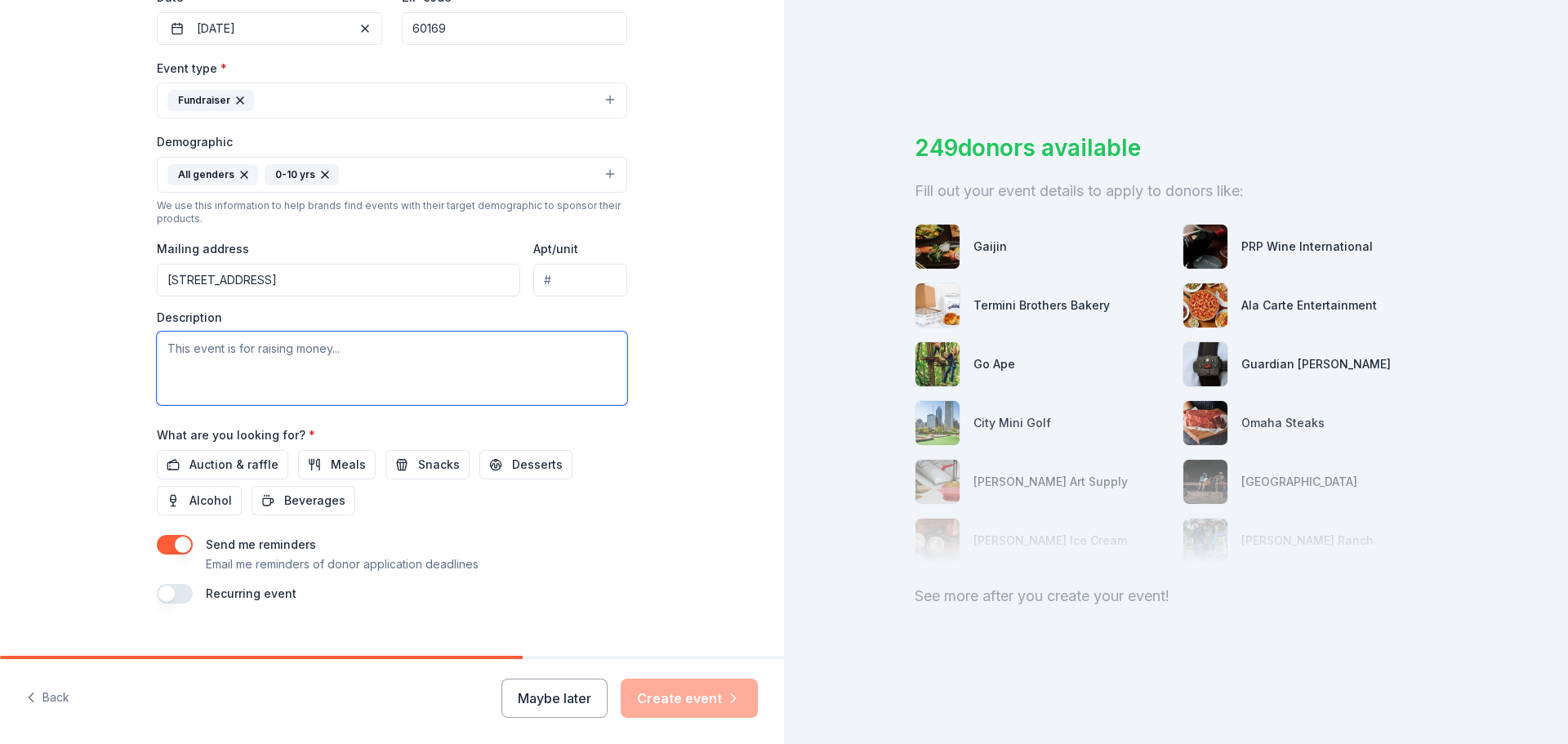
click at [202, 351] on textarea at bounding box center [391, 368] width 470 height 74
type textarea "Trunk or Treat for the elementary students at our Title 1 school"
click at [418, 459] on span "Snacks" at bounding box center [438, 464] width 41 height 19
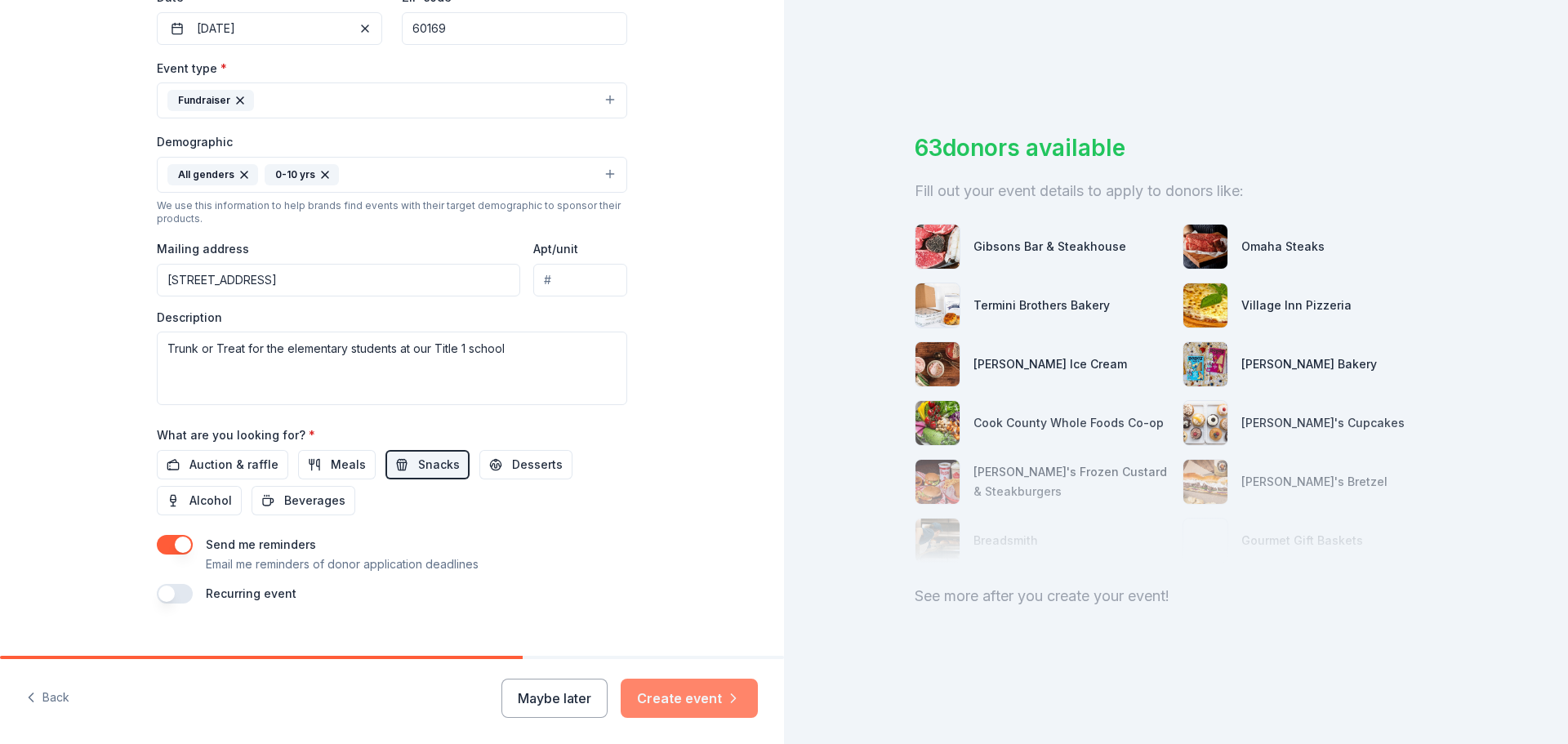
click at [681, 699] on button "Create event" at bounding box center [689, 698] width 137 height 40
